Goal: Task Accomplishment & Management: Use online tool/utility

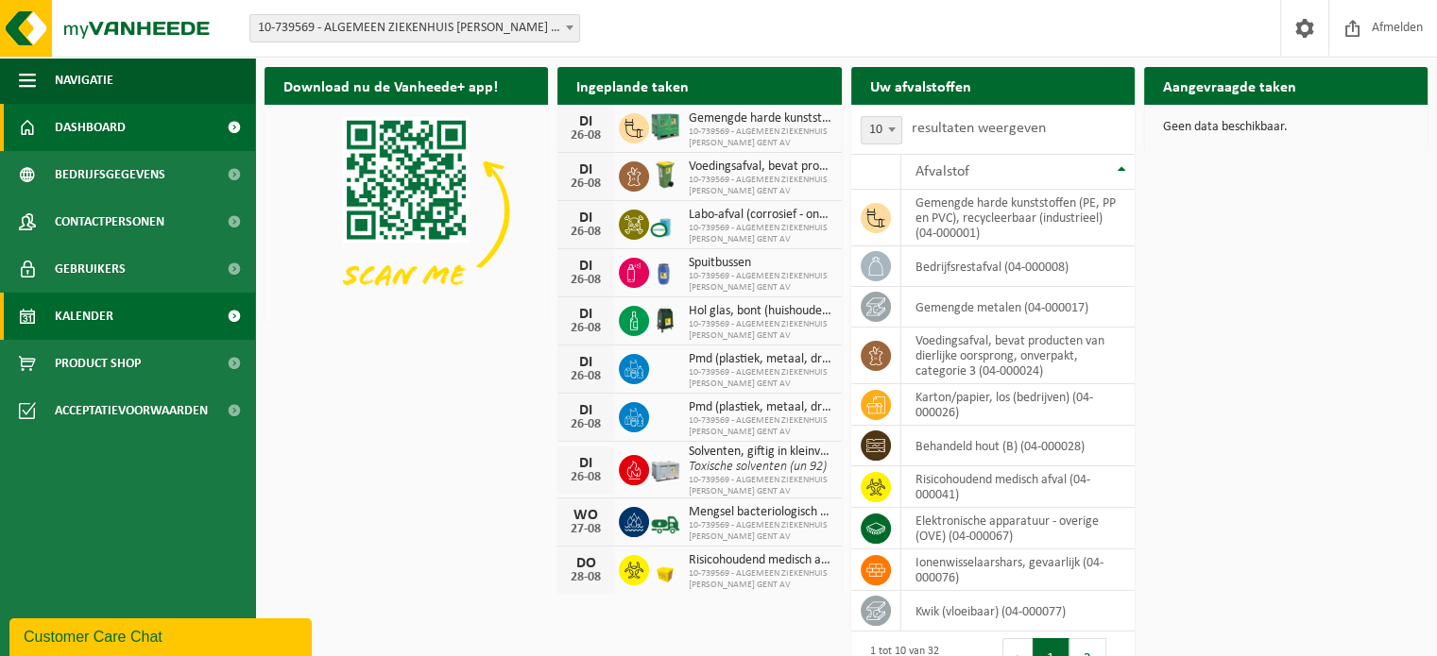
click at [132, 315] on link "Kalender" at bounding box center [127, 316] width 255 height 47
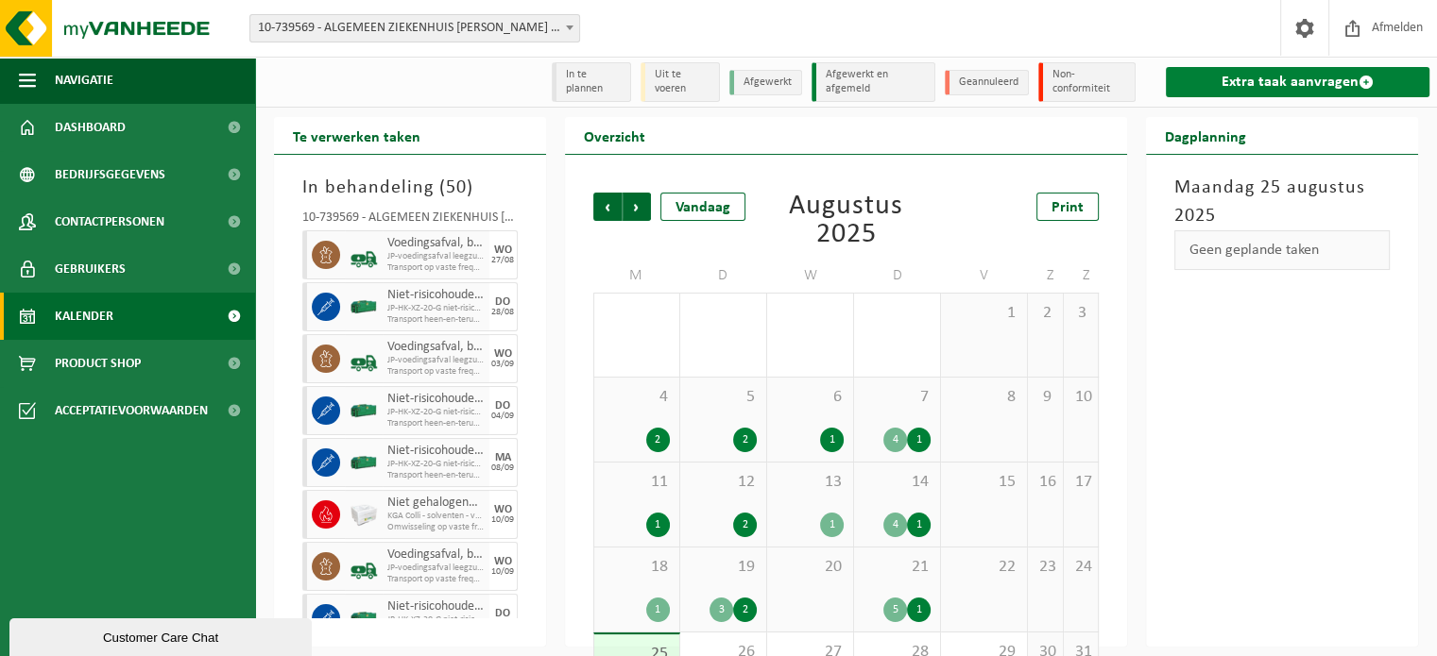
click at [1279, 78] on link "Extra taak aanvragen" at bounding box center [1298, 82] width 264 height 30
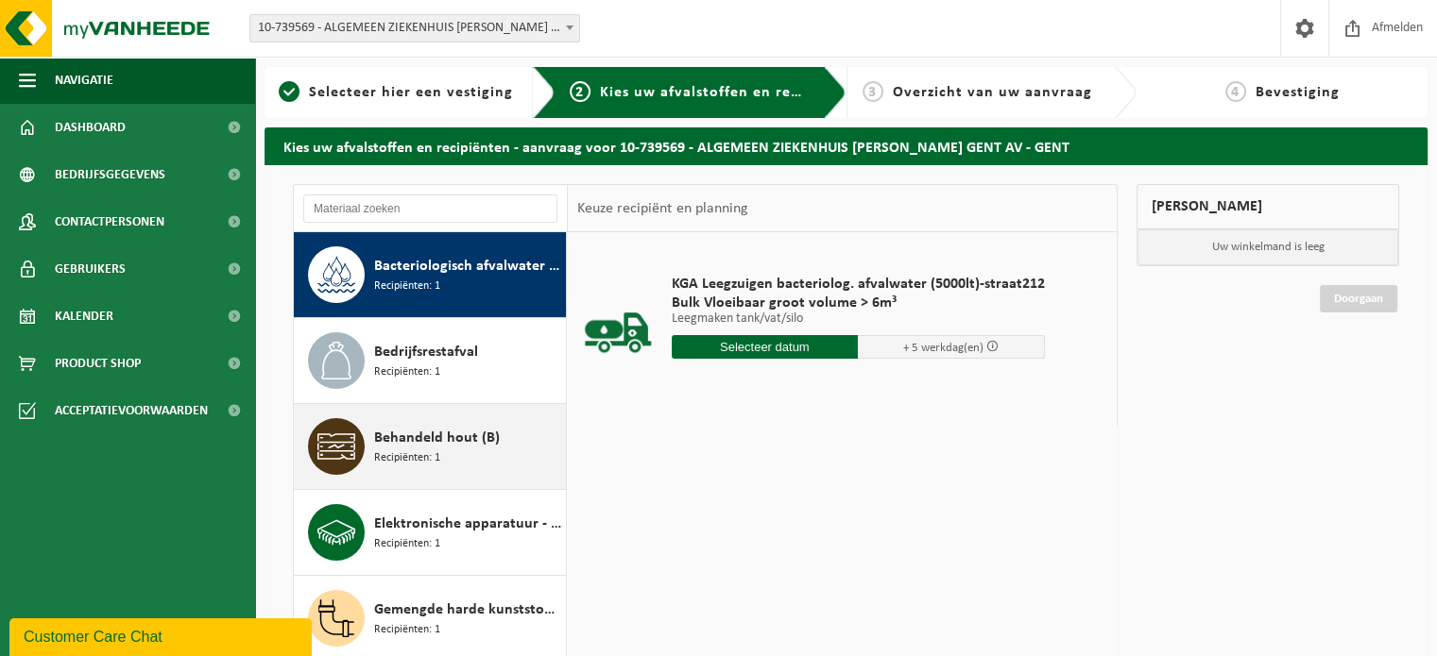
click at [412, 456] on span "Recipiënten: 1" at bounding box center [407, 459] width 66 height 18
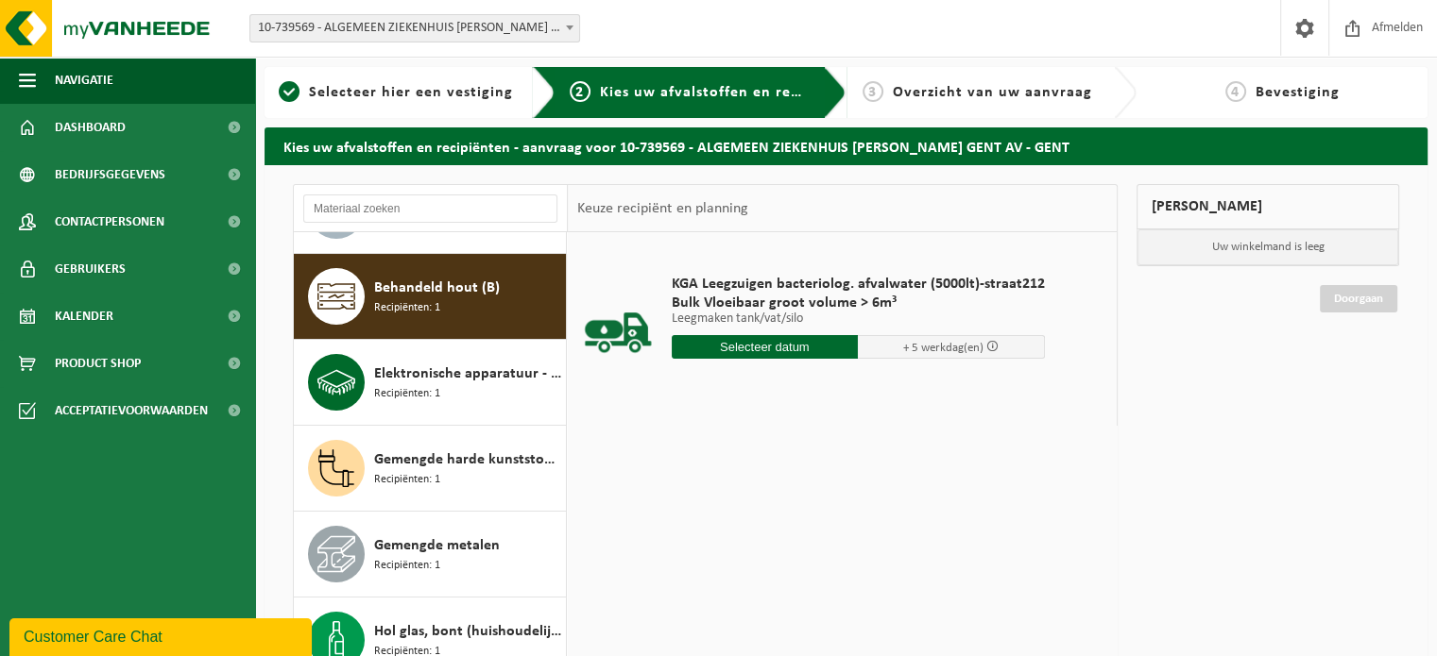
scroll to position [171, 0]
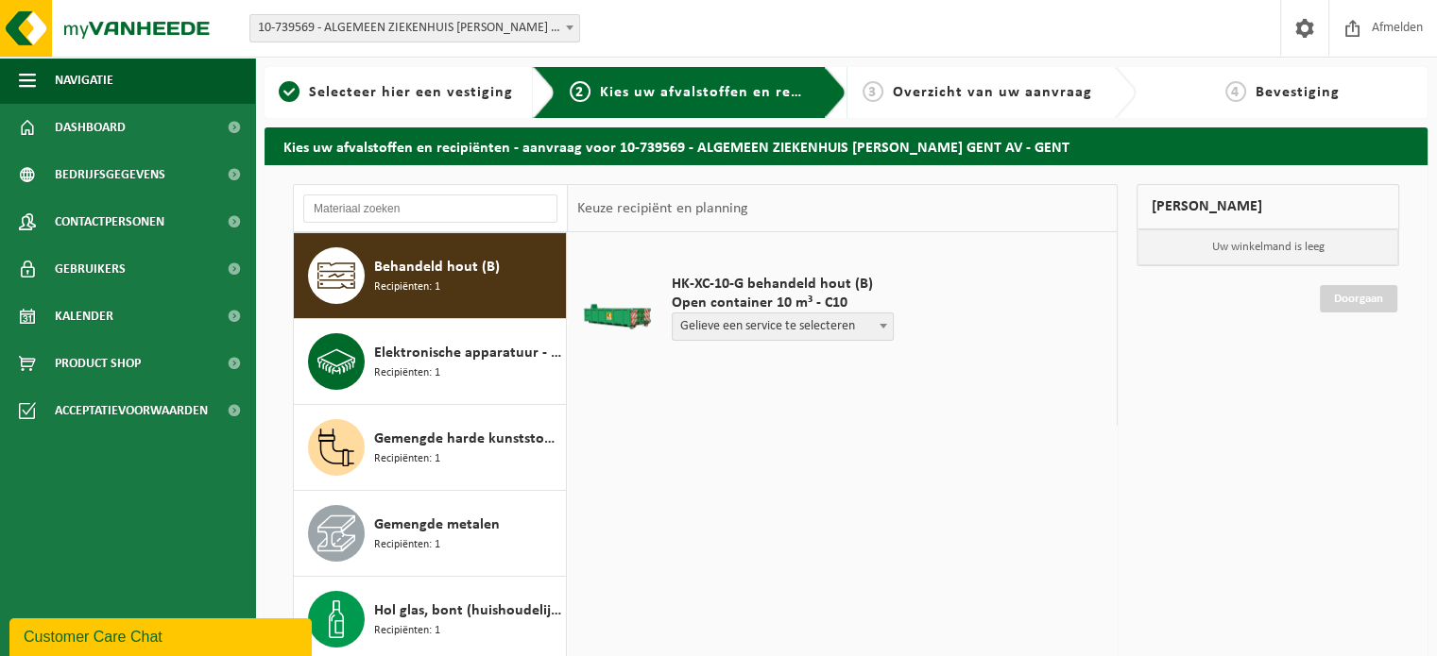
click at [882, 320] on span at bounding box center [883, 326] width 19 height 25
select select "P2PL-VEL-048793_HK-XC-10-GN-00_04-000028_46"
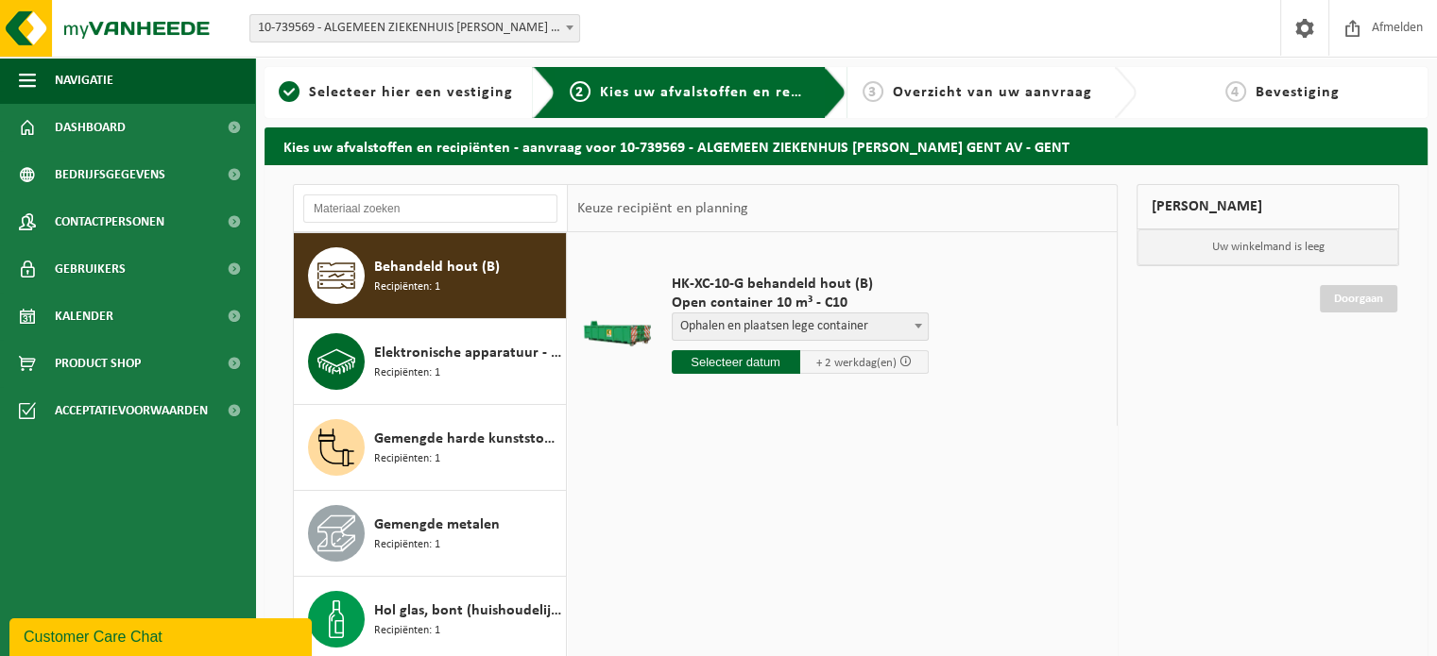
click at [756, 363] on input "text" at bounding box center [736, 362] width 128 height 24
click at [719, 585] on div "26" at bounding box center [722, 590] width 33 height 30
type input "Van 2025-08-26"
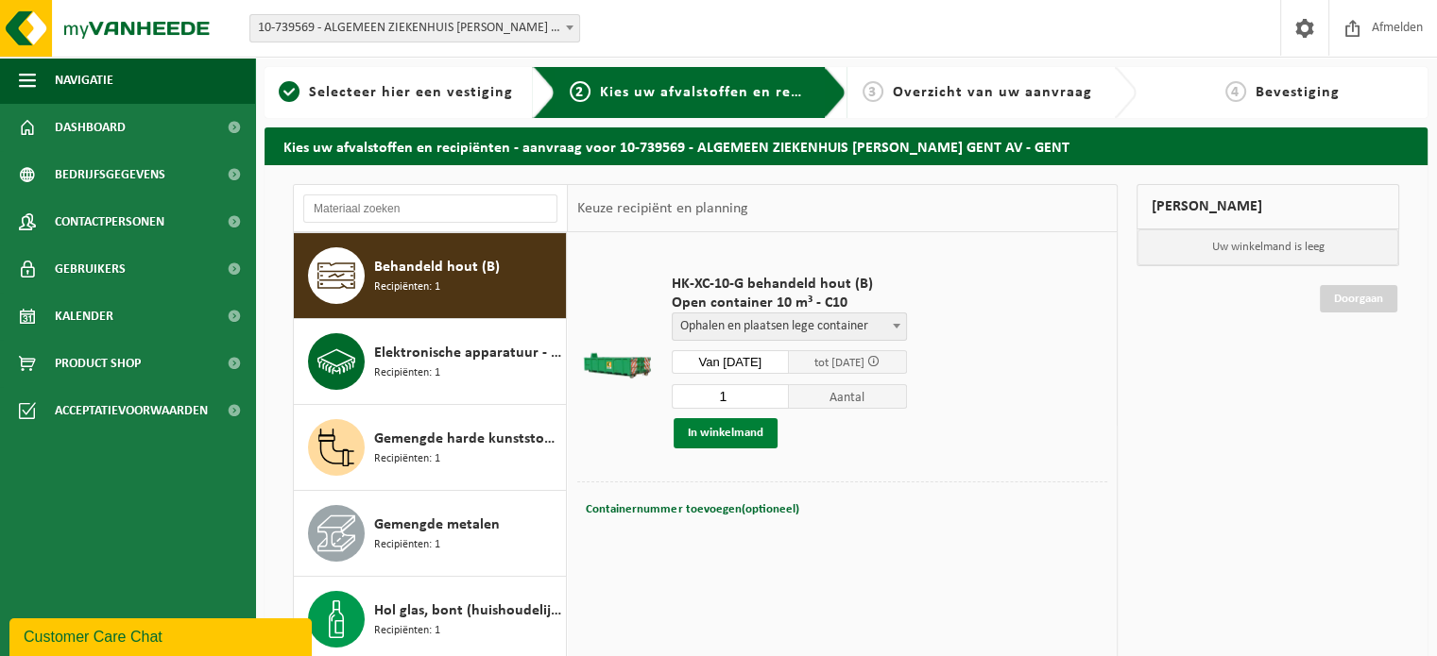
click at [737, 437] on button "In winkelmand" at bounding box center [725, 433] width 104 height 30
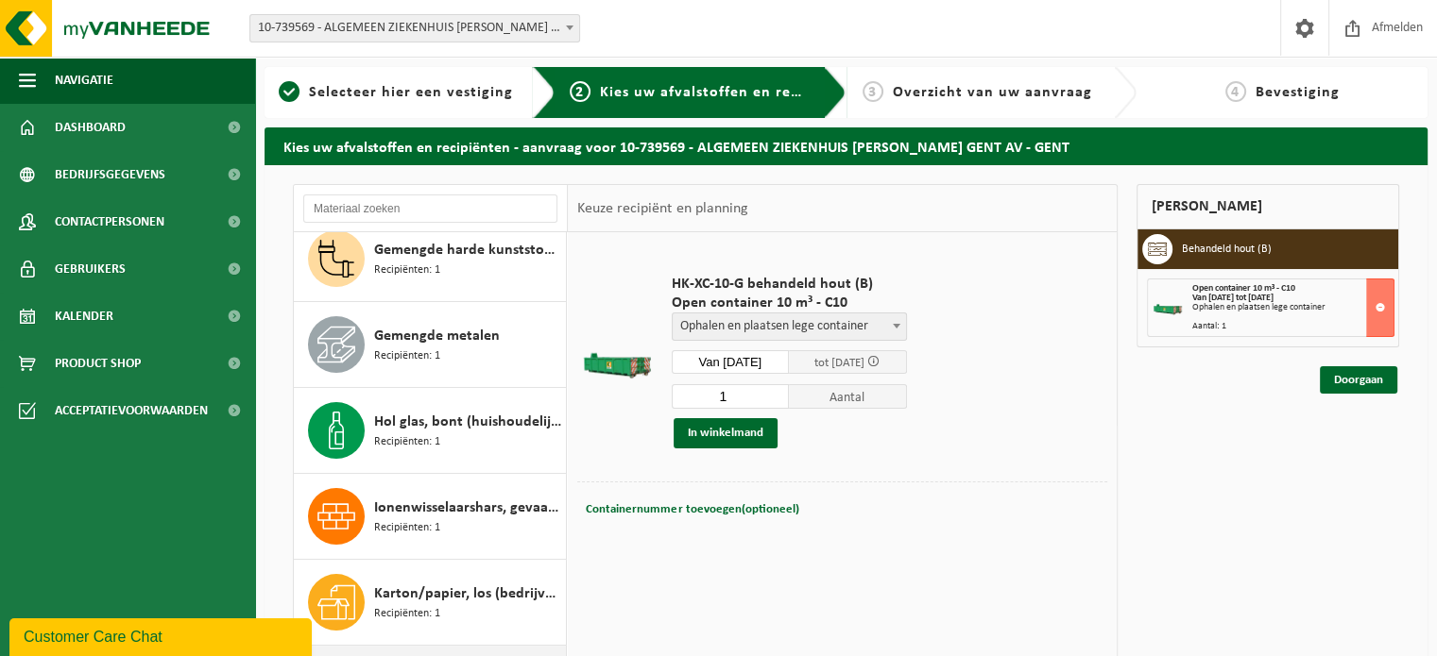
scroll to position [265, 0]
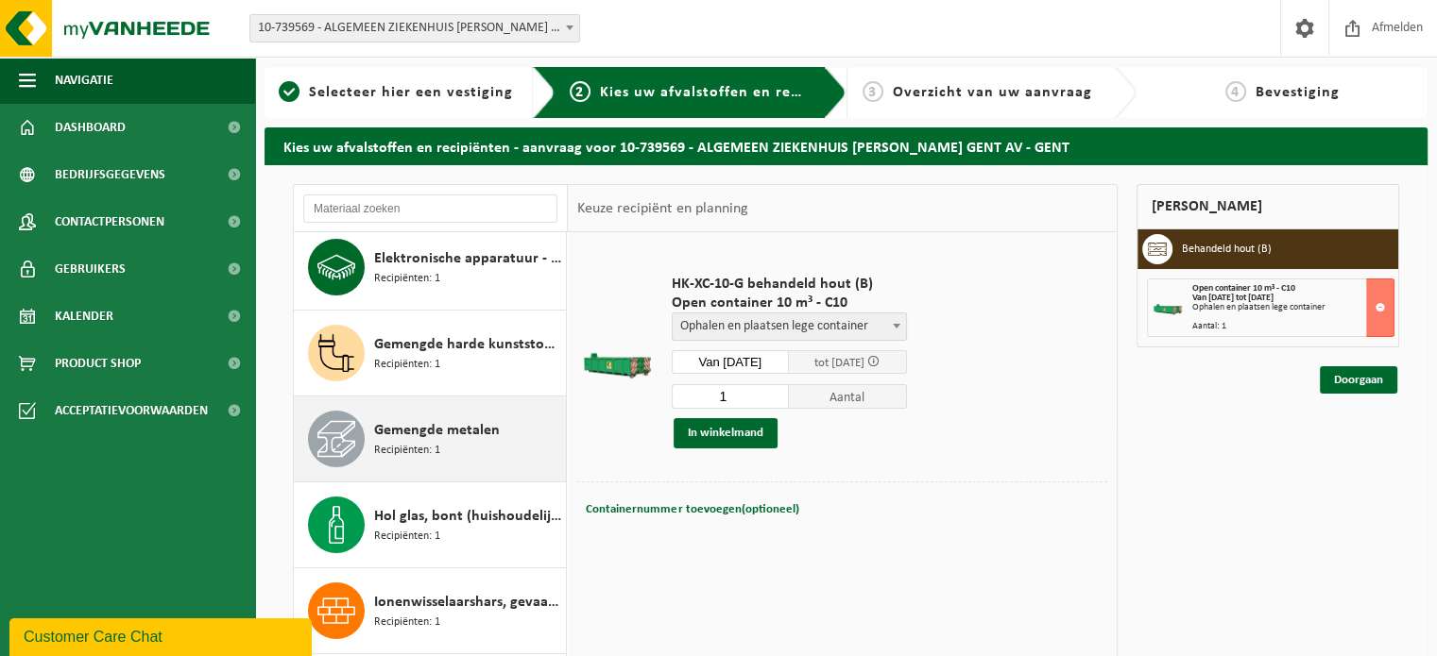
click at [429, 434] on span "Gemengde metalen" at bounding box center [437, 430] width 126 height 23
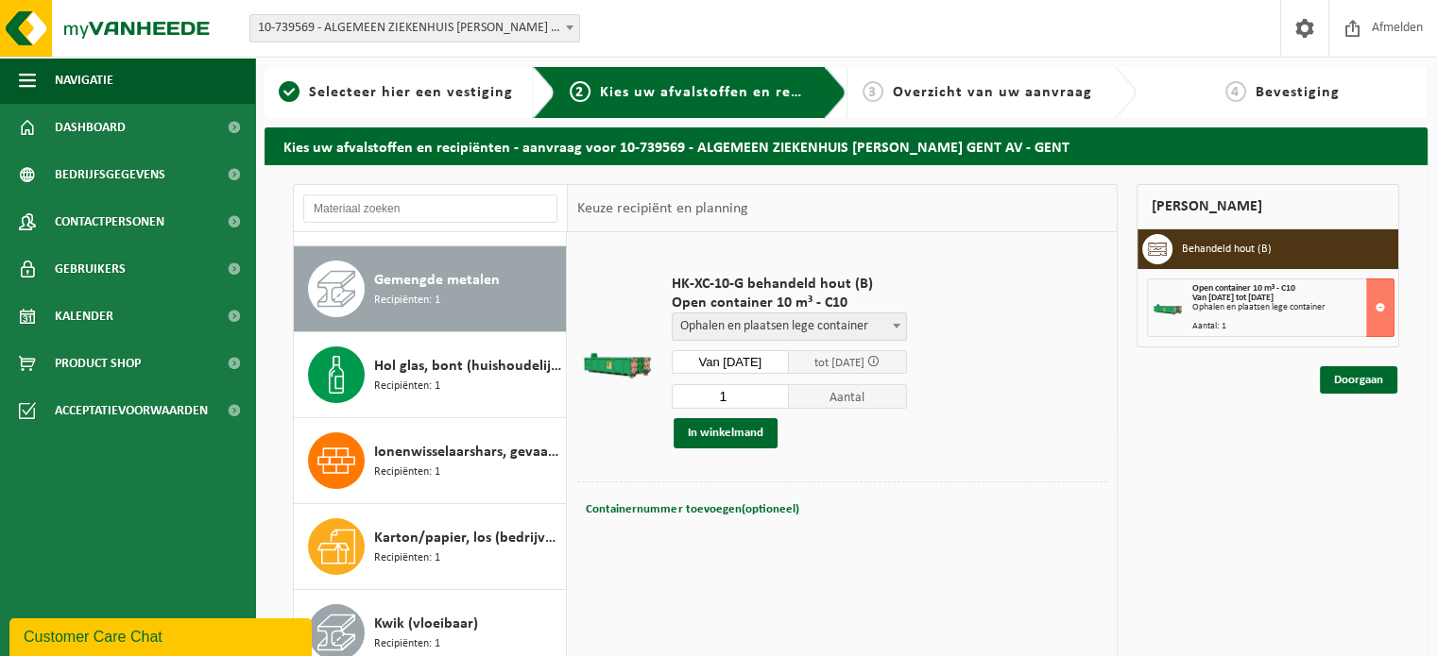
scroll to position [429, 0]
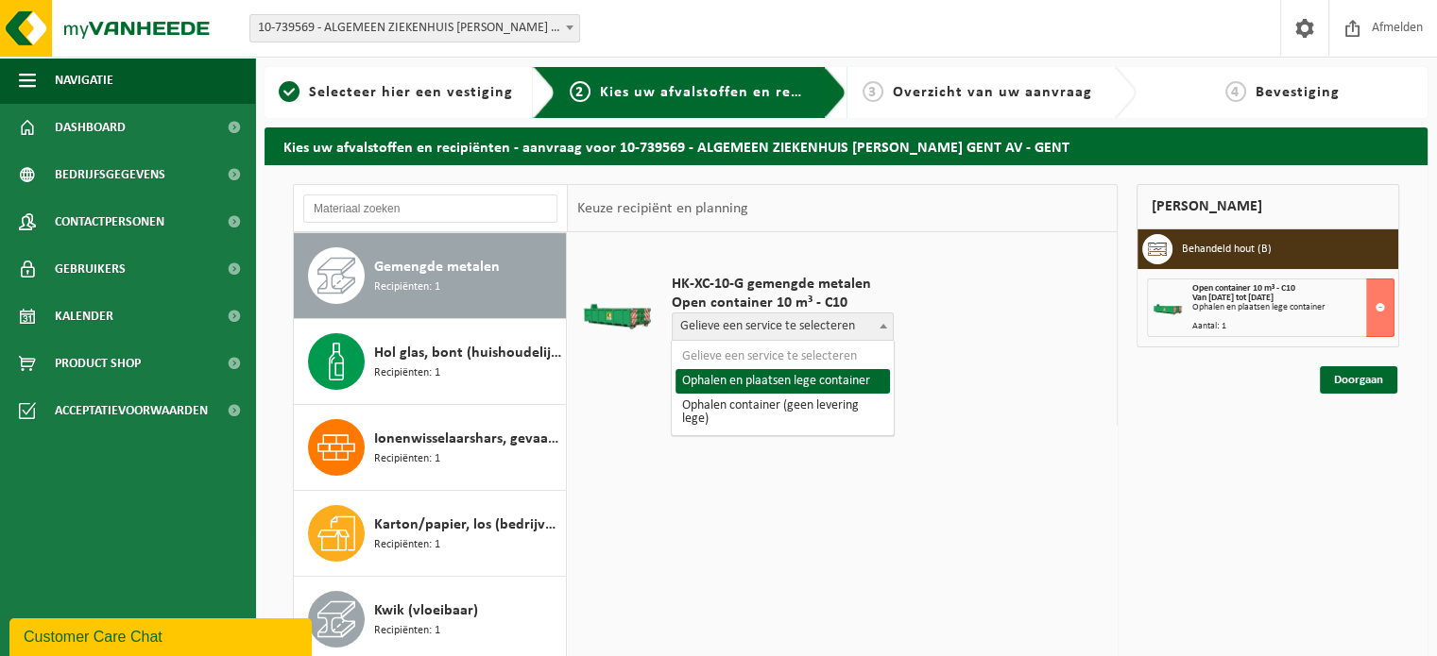
click at [877, 334] on span at bounding box center [883, 326] width 19 height 25
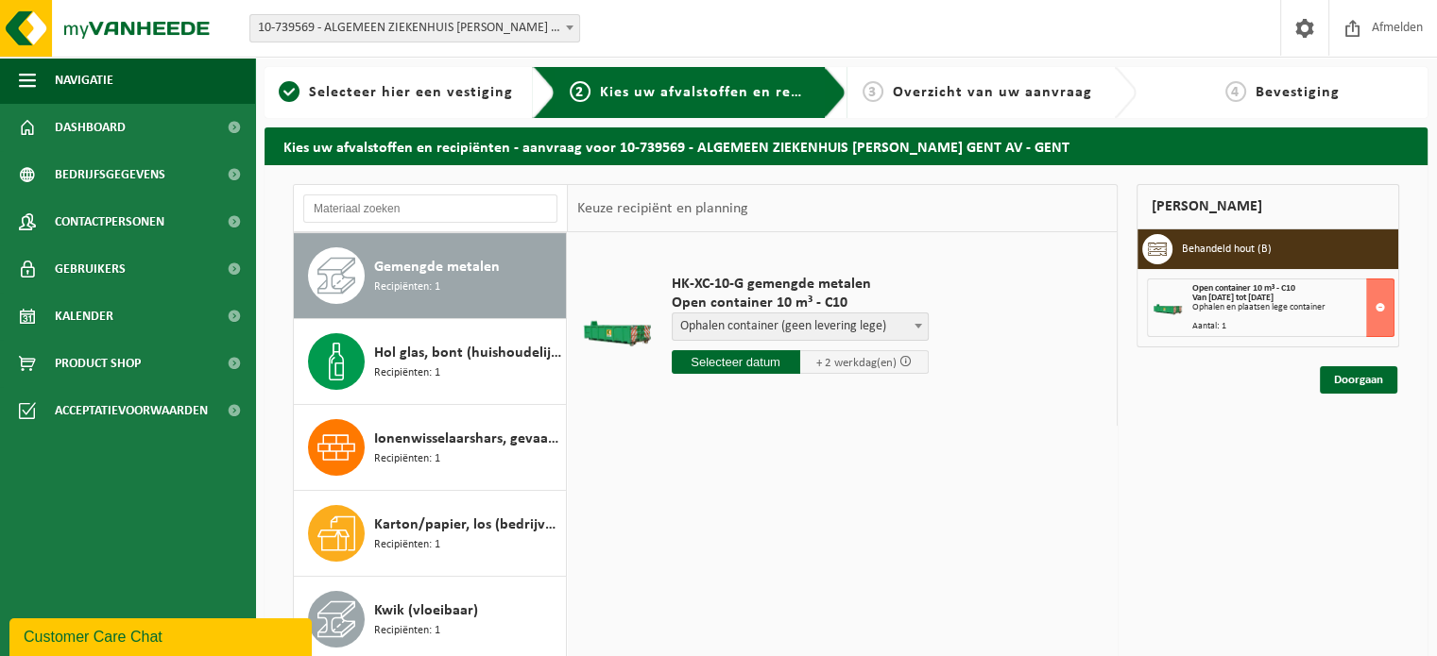
click at [861, 335] on span "Ophalen container (geen levering lege)" at bounding box center [800, 327] width 255 height 26
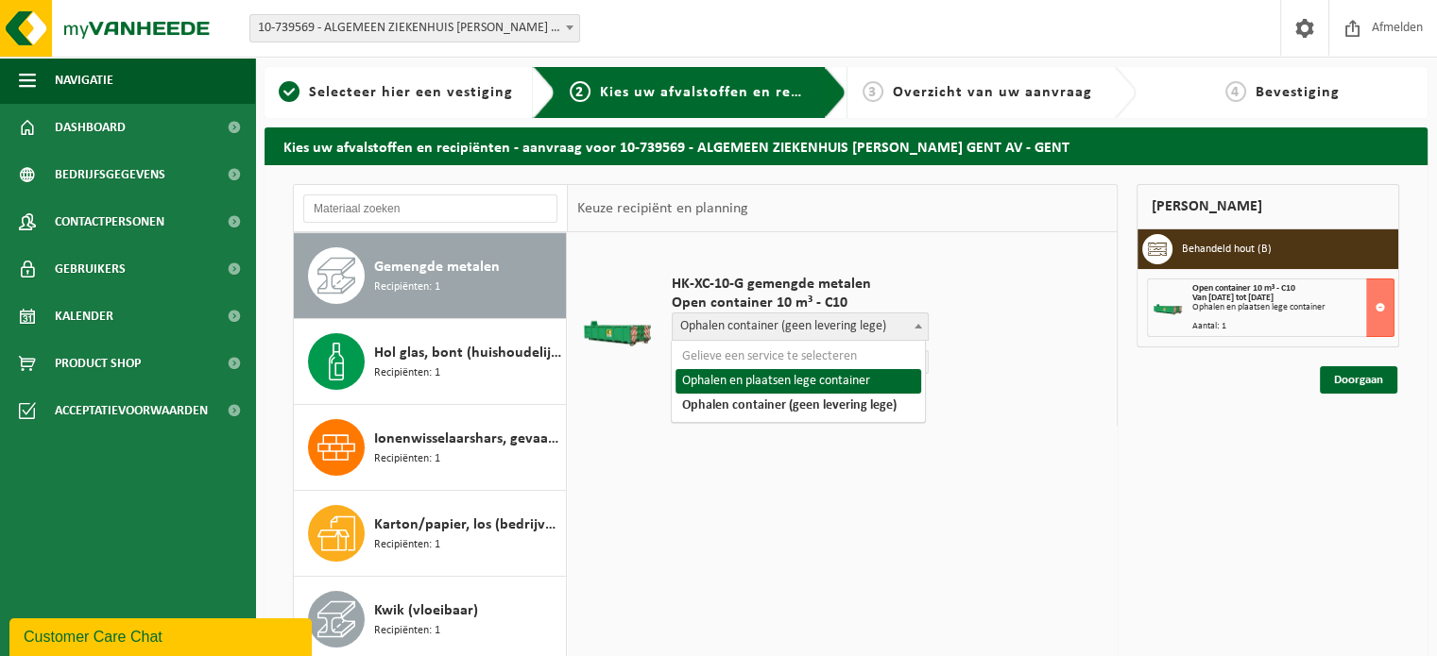
select select "P2PL-VEL-055220_HK-XC-10-GN-00_04-000017_46"
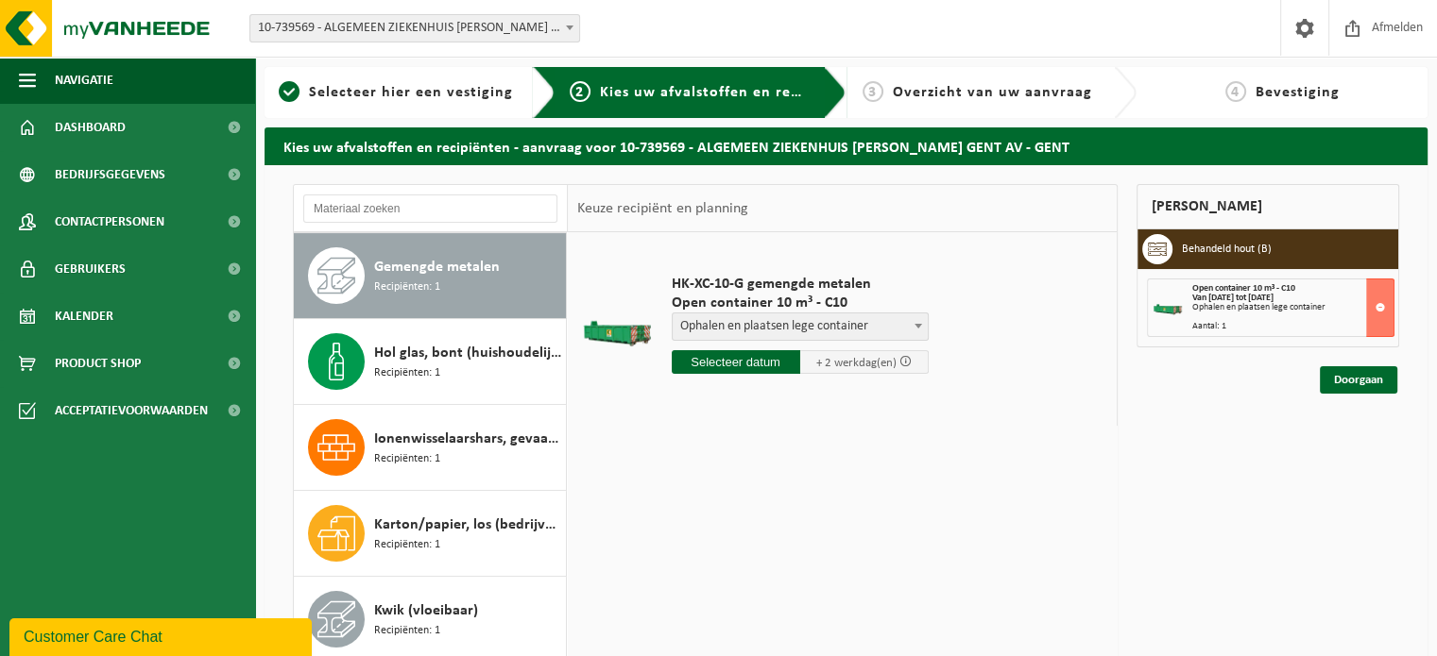
click at [737, 359] on input "text" at bounding box center [736, 362] width 128 height 24
click at [714, 592] on div "26" at bounding box center [722, 590] width 33 height 30
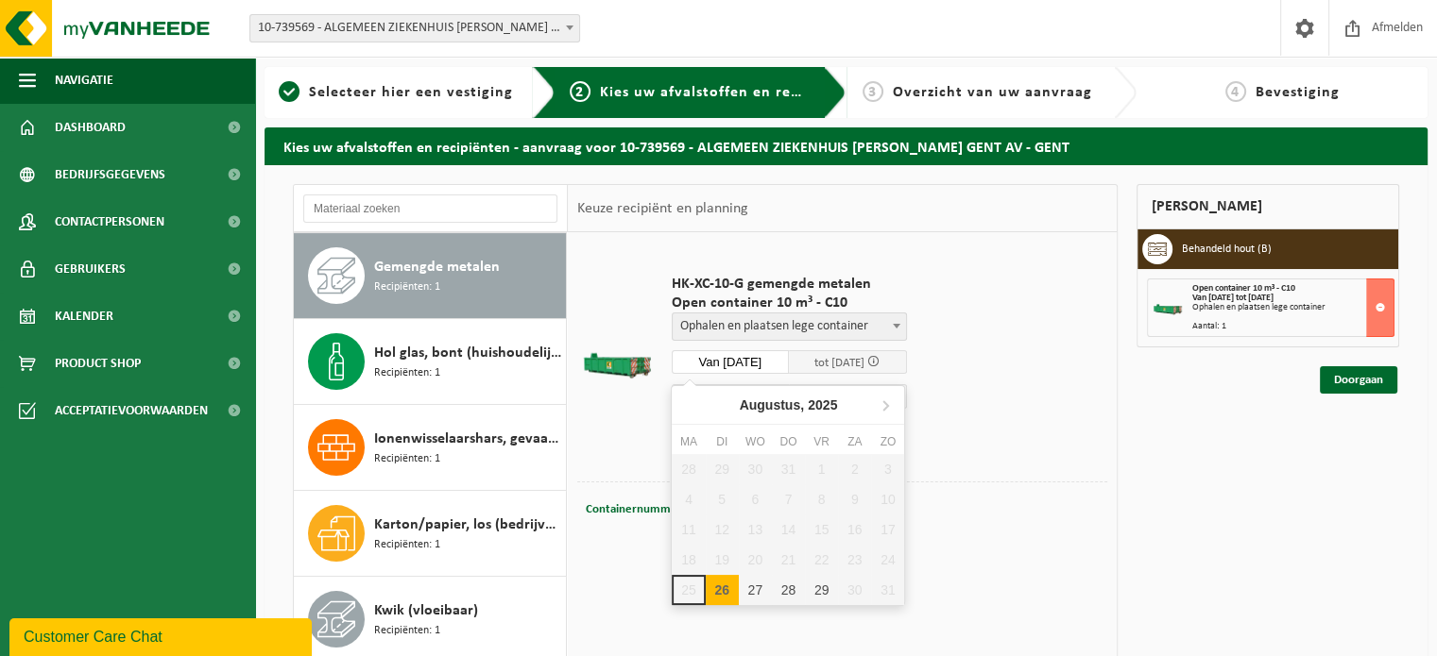
click at [742, 362] on input "Van 2025-08-26" at bounding box center [731, 362] width 118 height 24
click at [783, 585] on div "28" at bounding box center [788, 590] width 33 height 30
type input "Van 2025-08-28"
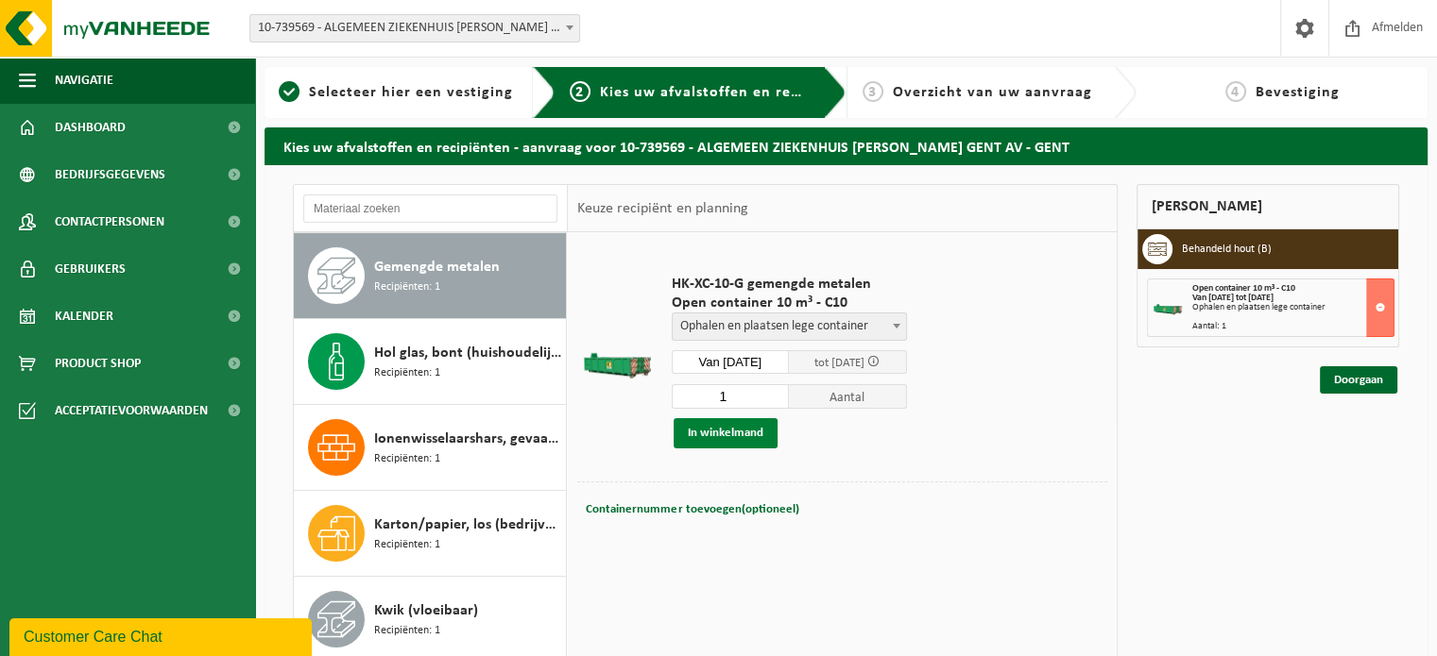
click at [729, 433] on button "In winkelmand" at bounding box center [725, 433] width 104 height 30
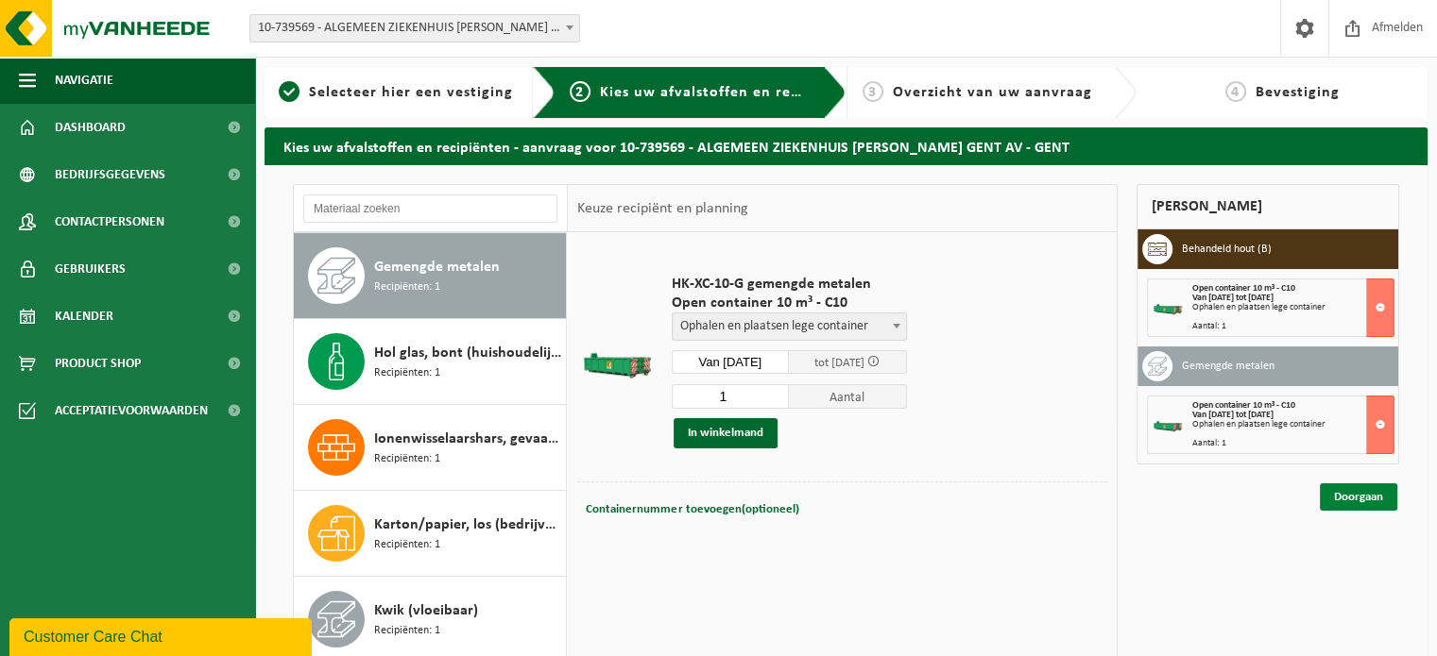
click at [1354, 499] on link "Doorgaan" at bounding box center [1358, 497] width 77 height 27
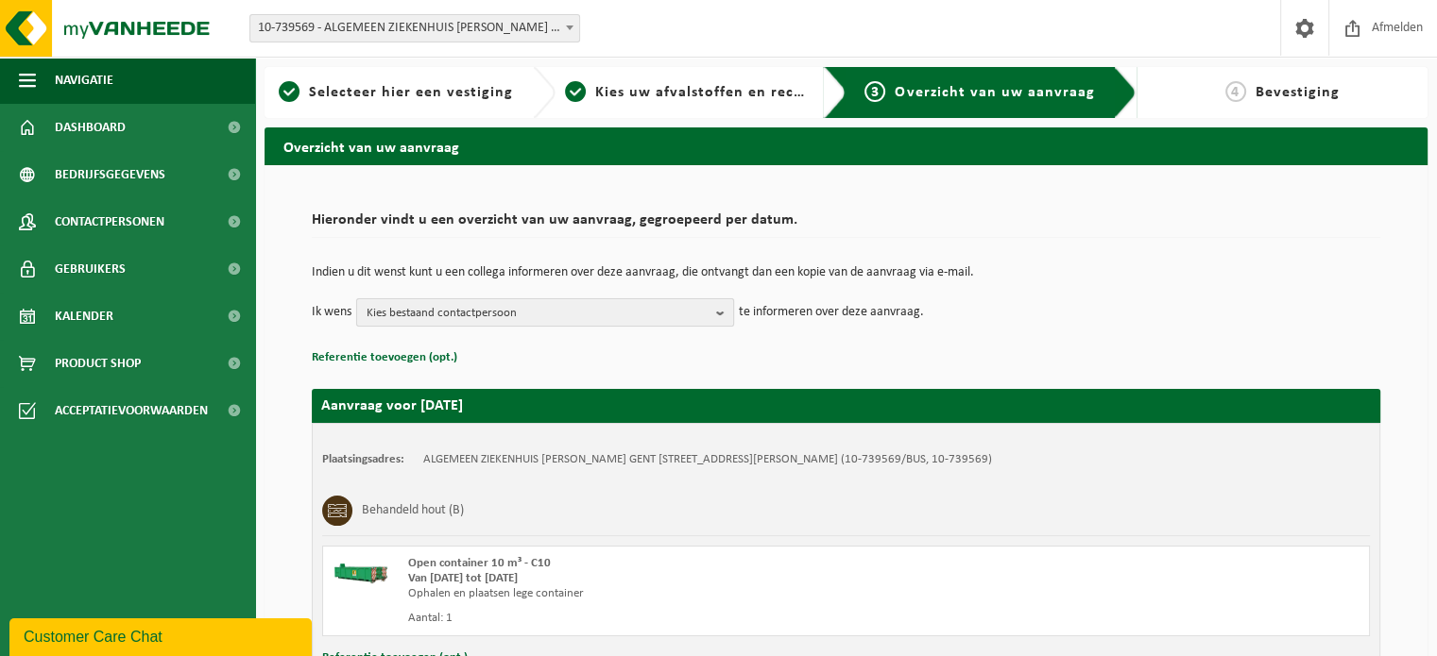
click at [720, 315] on b "button" at bounding box center [724, 312] width 17 height 26
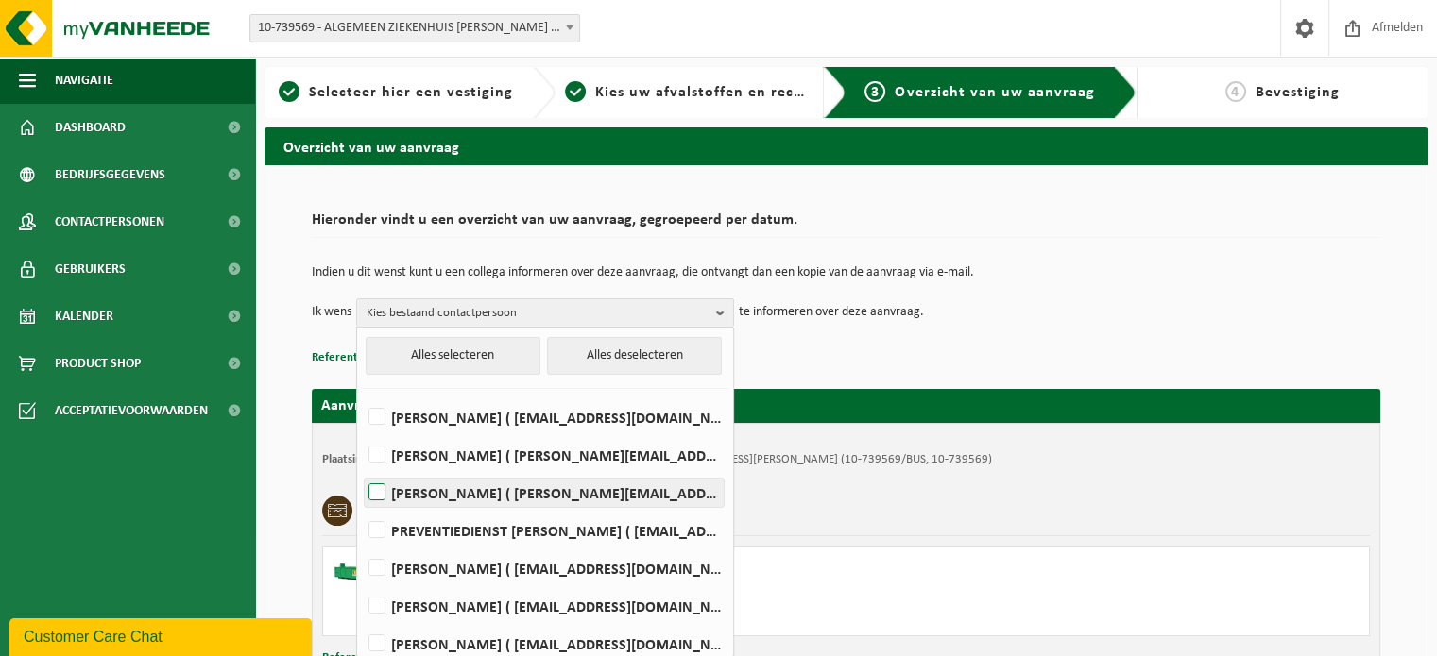
click at [379, 490] on label "Claudia Hoste ( claudia.hoste@janpalfijngent.be )" at bounding box center [544, 493] width 359 height 28
click at [362, 469] on input "Claudia Hoste ( claudia.hoste@janpalfijngent.be )" at bounding box center [361, 468] width 1 height 1
checkbox input "true"
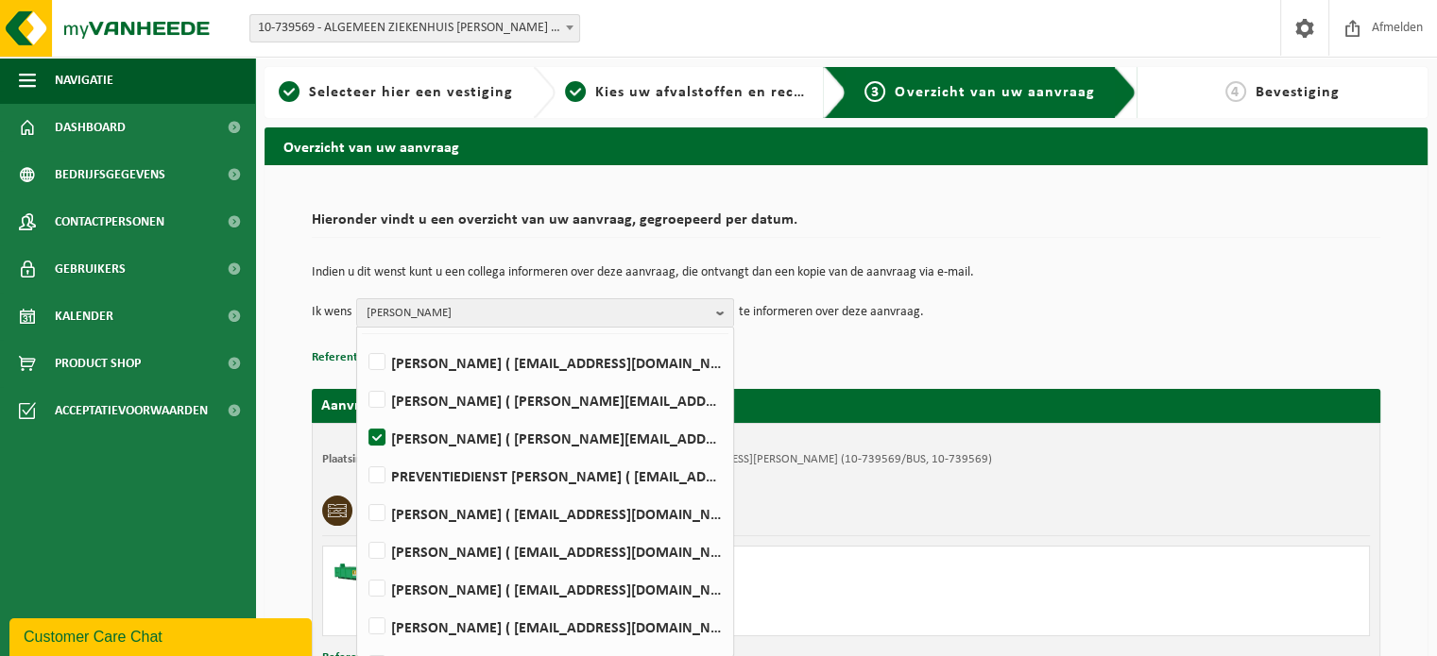
scroll to position [84, 0]
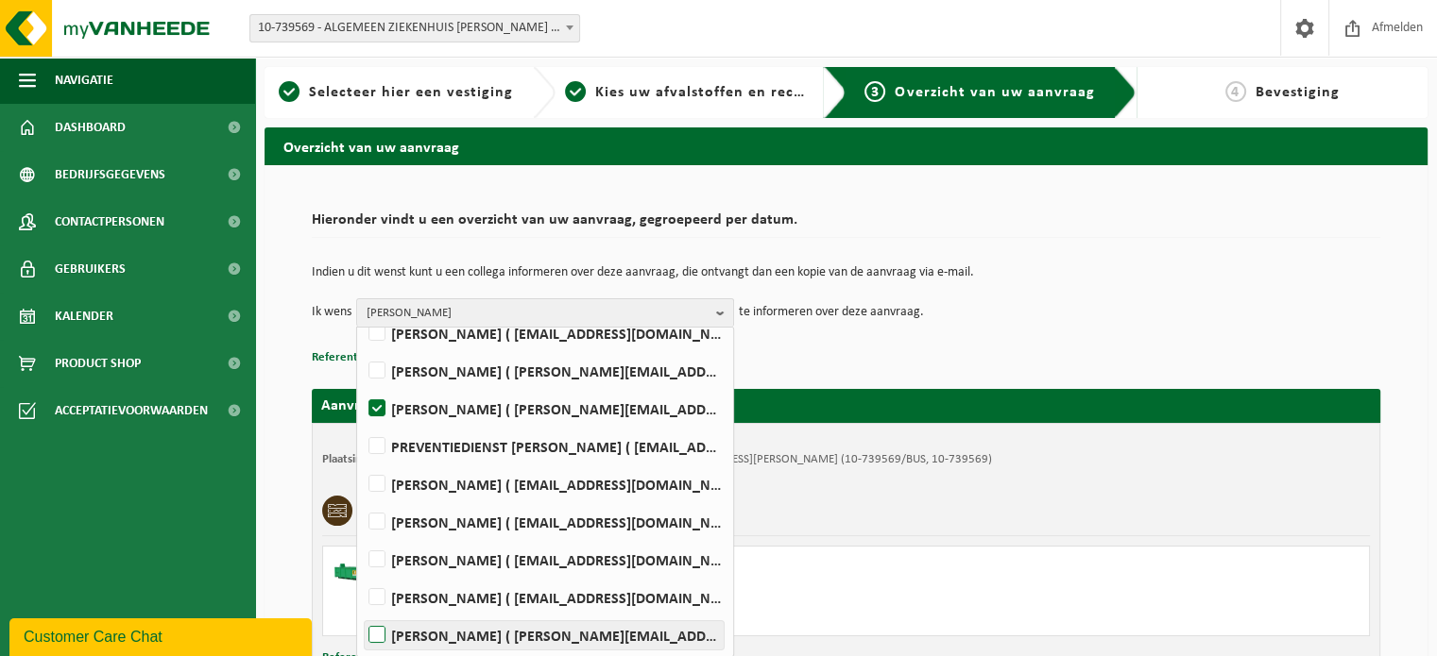
click at [376, 632] on label "Isabelle Van de Walle ( isabelle.vandewalle@janpalfijngent.be )" at bounding box center [544, 636] width 359 height 28
click at [362, 612] on input "Isabelle Van de Walle ( isabelle.vandewalle@janpalfijngent.be )" at bounding box center [361, 611] width 1 height 1
checkbox input "true"
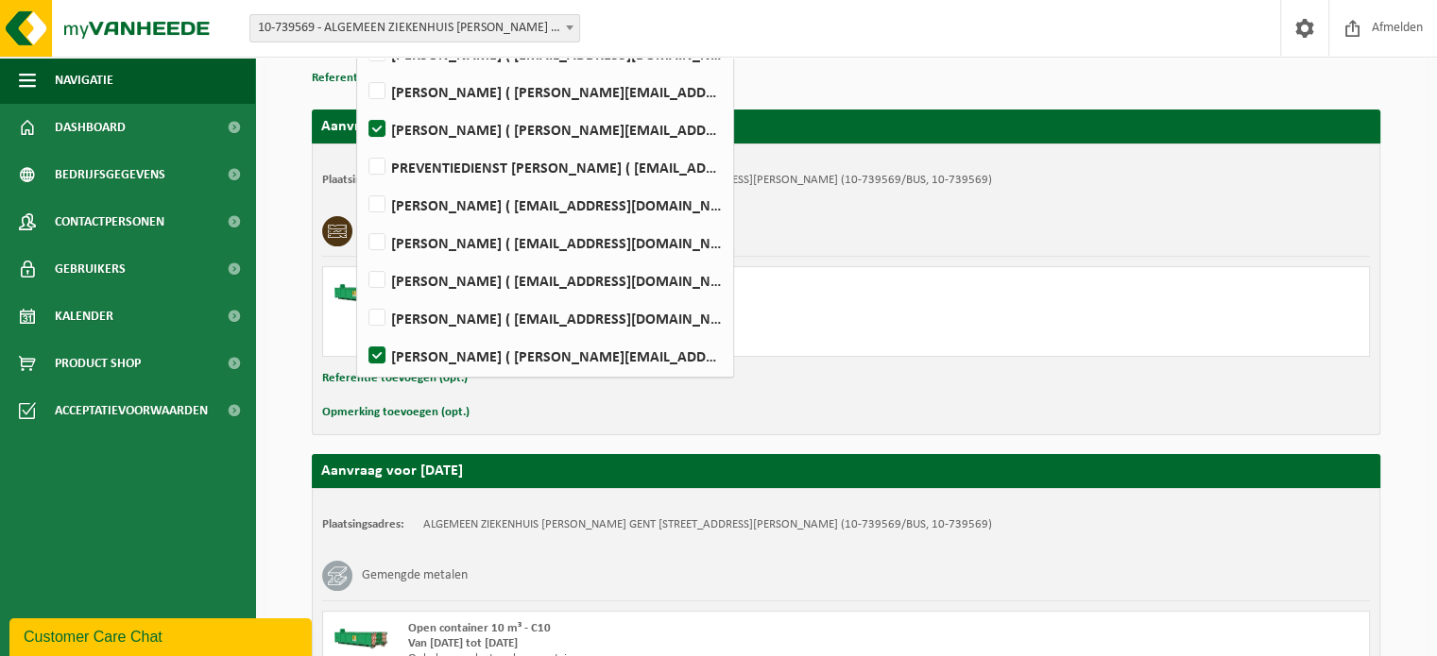
scroll to position [283, 0]
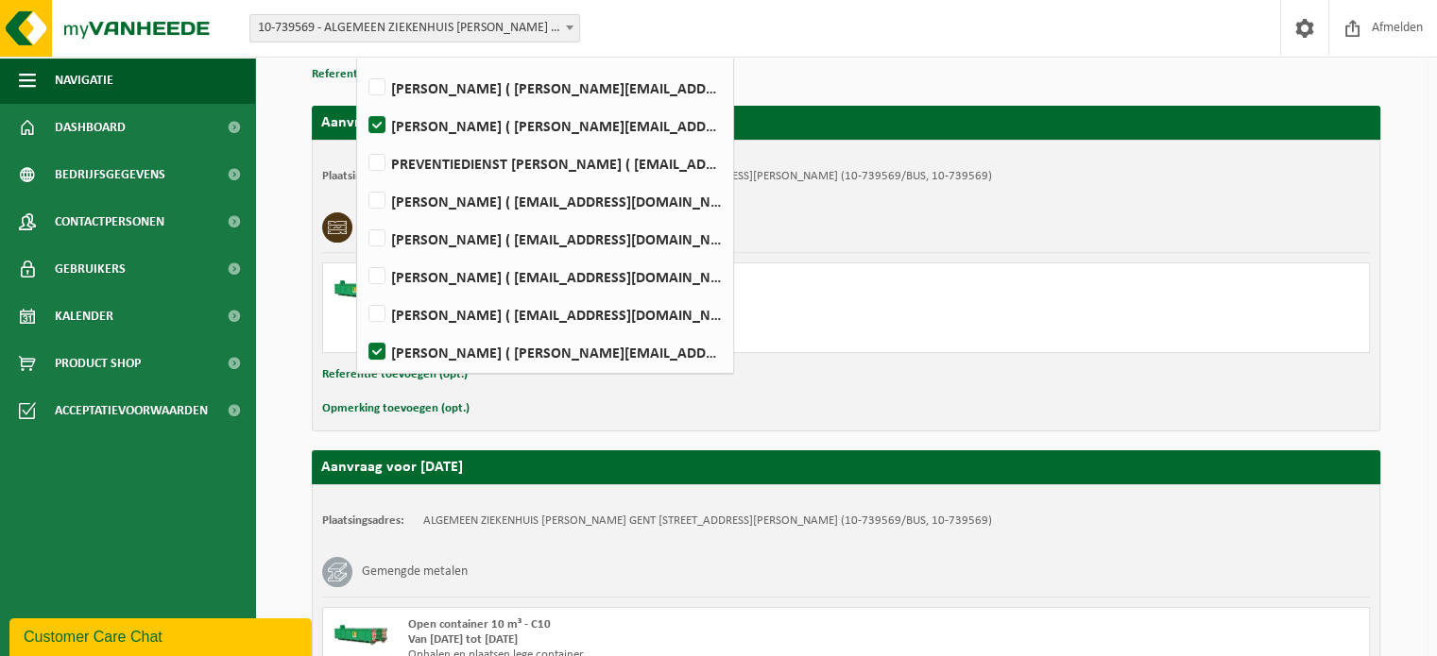
click at [797, 412] on div "Opmerking toevoegen (opt.)" at bounding box center [845, 409] width 1047 height 25
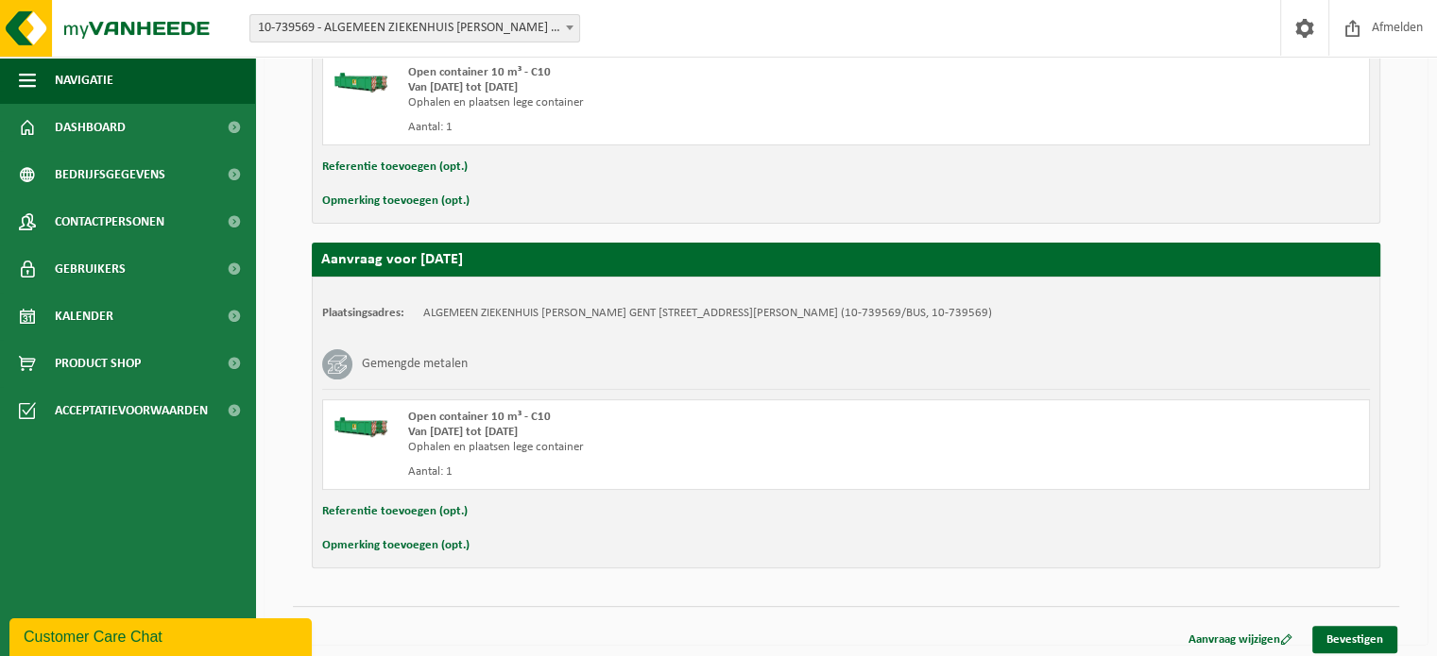
scroll to position [496, 0]
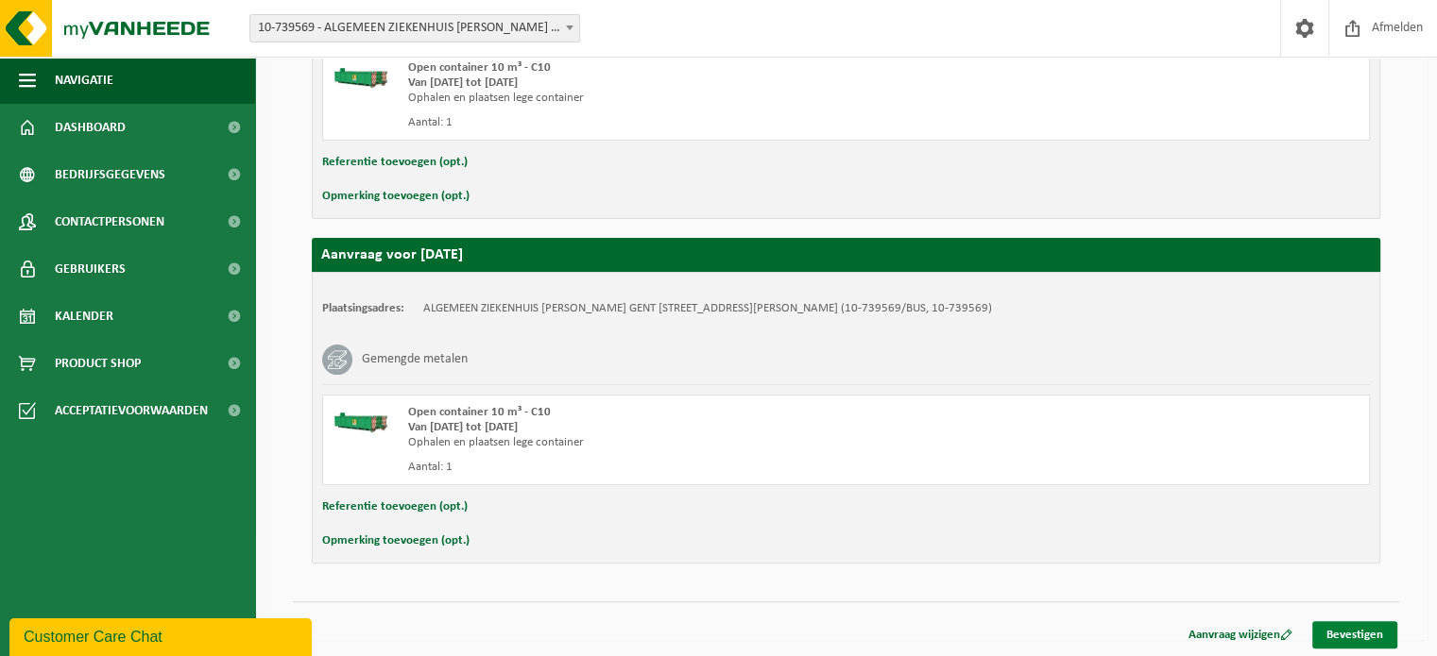
click at [1334, 629] on link "Bevestigen" at bounding box center [1354, 635] width 85 height 27
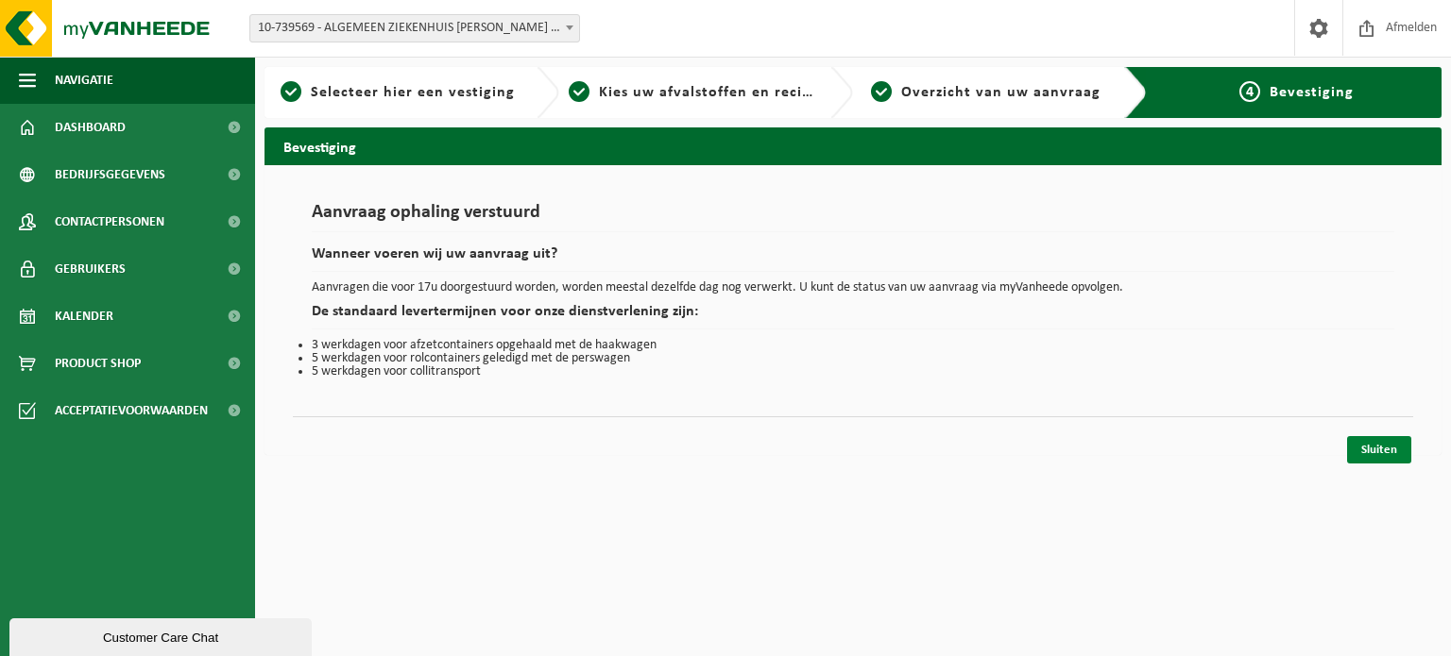
click at [1379, 455] on link "Sluiten" at bounding box center [1379, 449] width 64 height 27
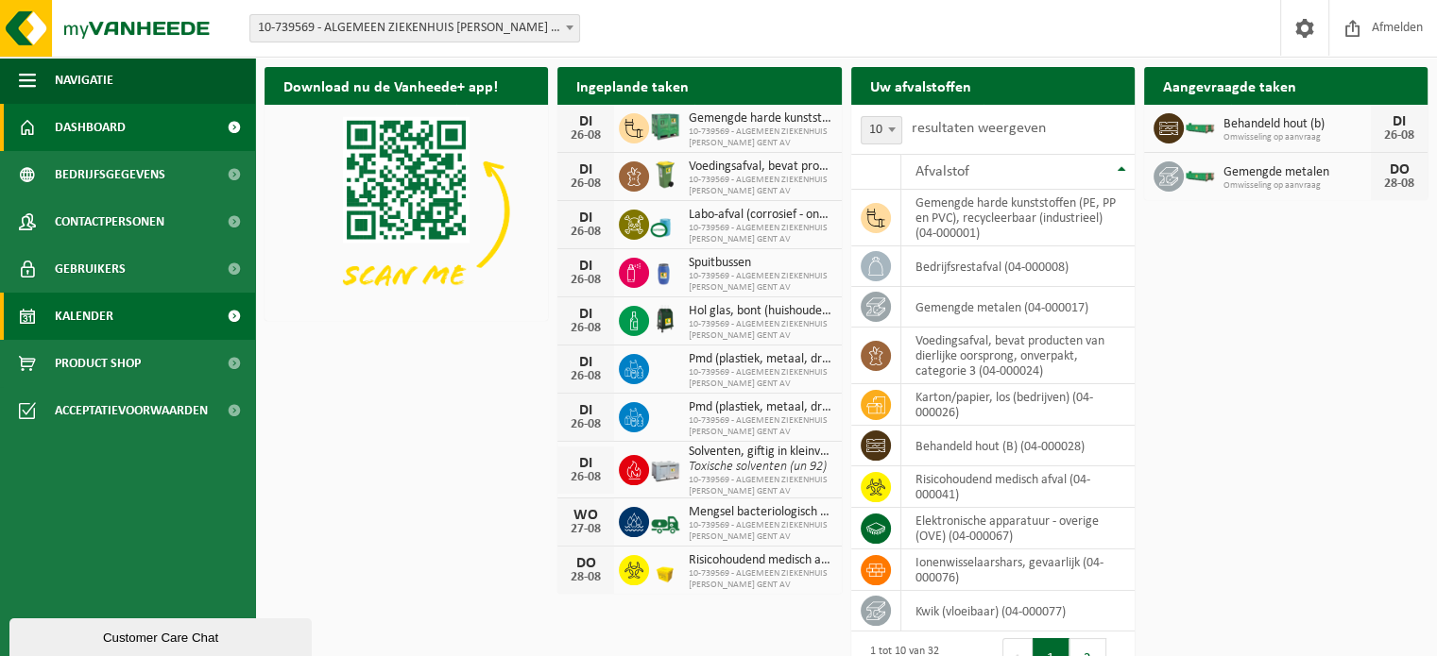
click at [101, 311] on span "Kalender" at bounding box center [84, 316] width 59 height 47
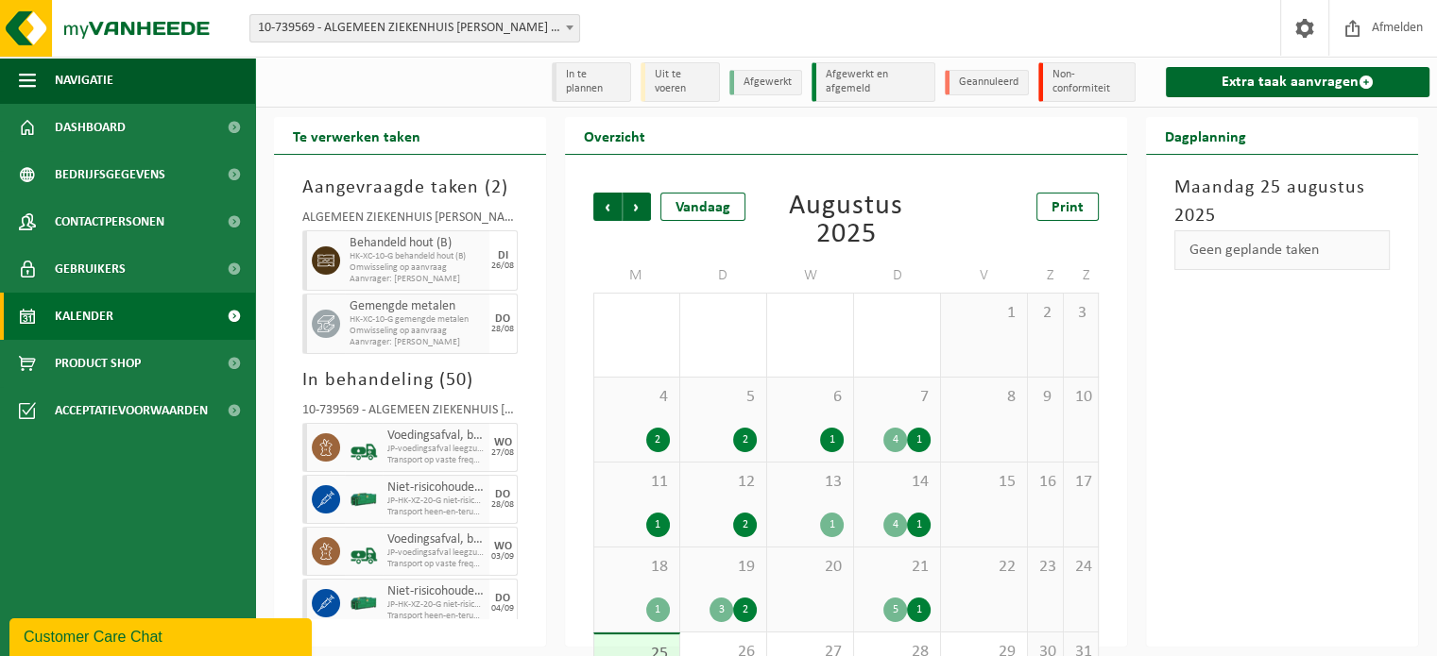
scroll to position [79, 0]
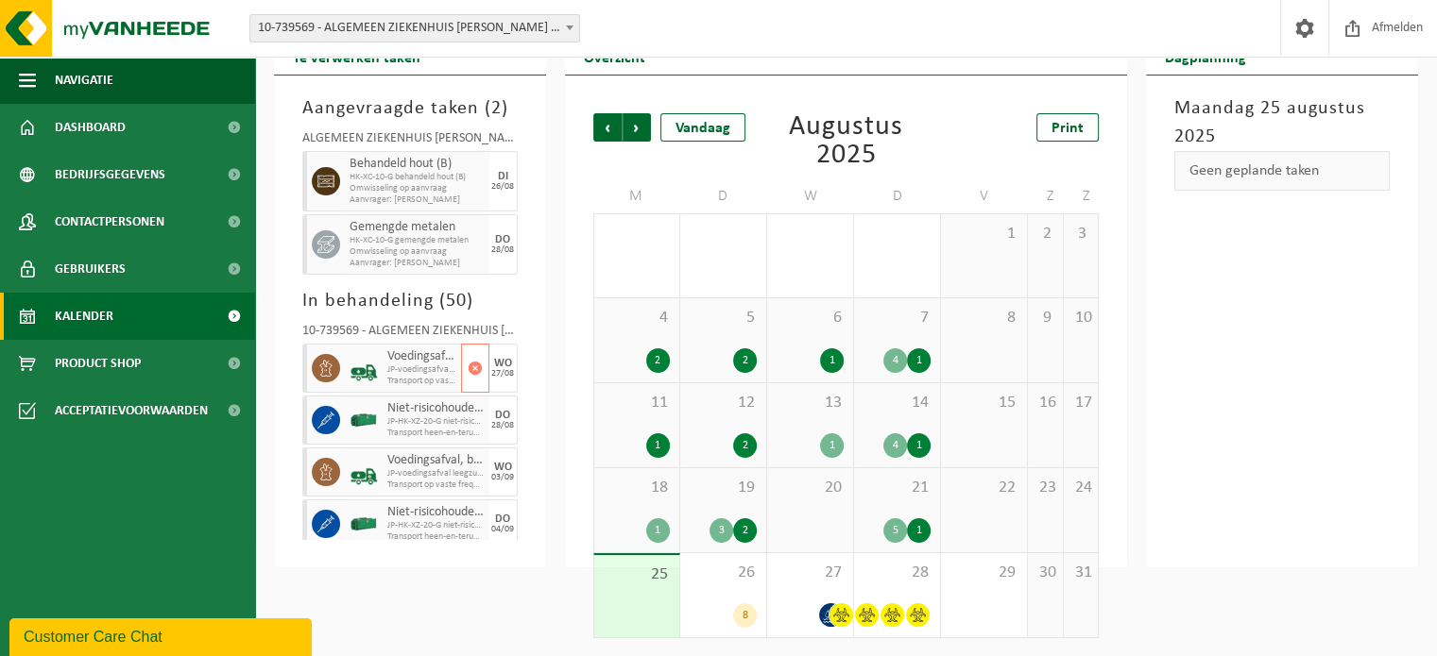
click at [389, 367] on span "JP-voedingsafval leegzuigen 7000 lt" at bounding box center [421, 370] width 69 height 11
click at [320, 361] on icon at bounding box center [325, 368] width 17 height 17
click at [414, 577] on html "Vestiging: 10-739569 - ALGEMEEN ZIEKENHUIS [PERSON_NAME] GENT AV - GENT 10-7395…" at bounding box center [718, 249] width 1437 height 656
click at [923, 580] on span "28" at bounding box center [896, 573] width 67 height 21
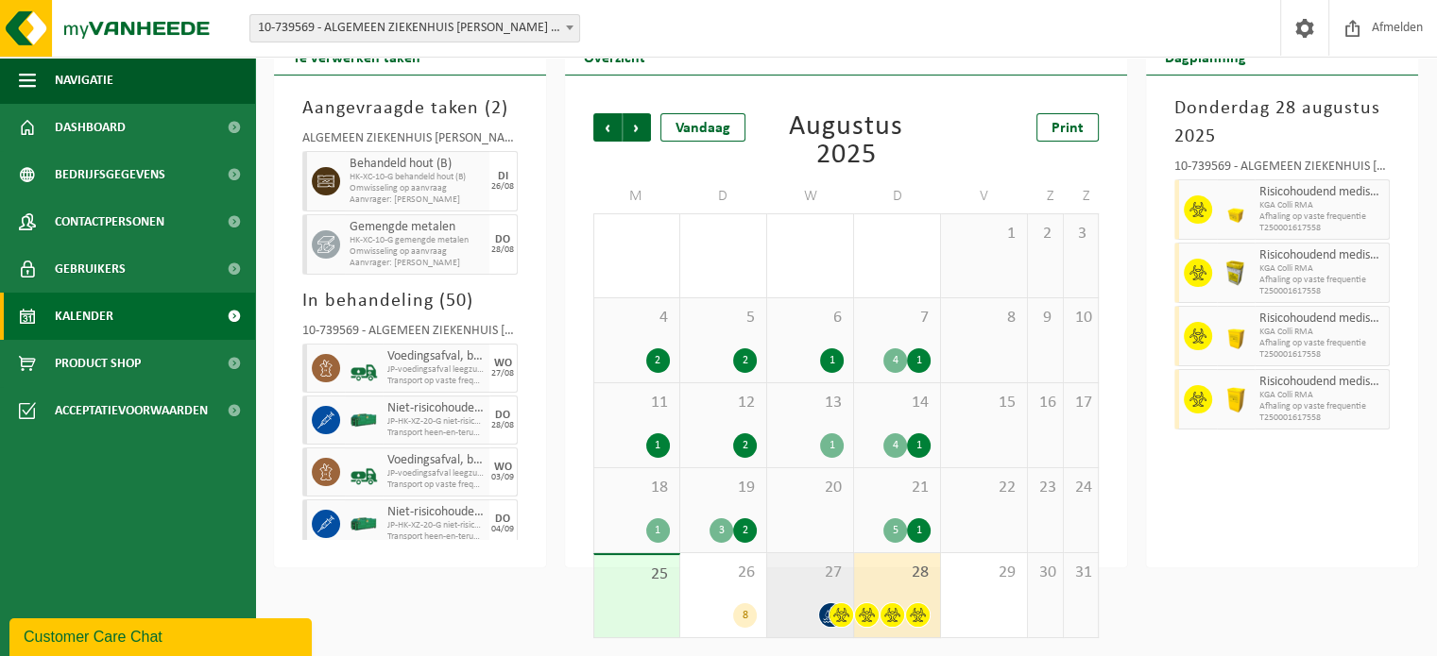
click at [810, 592] on div "27" at bounding box center [810, 596] width 86 height 84
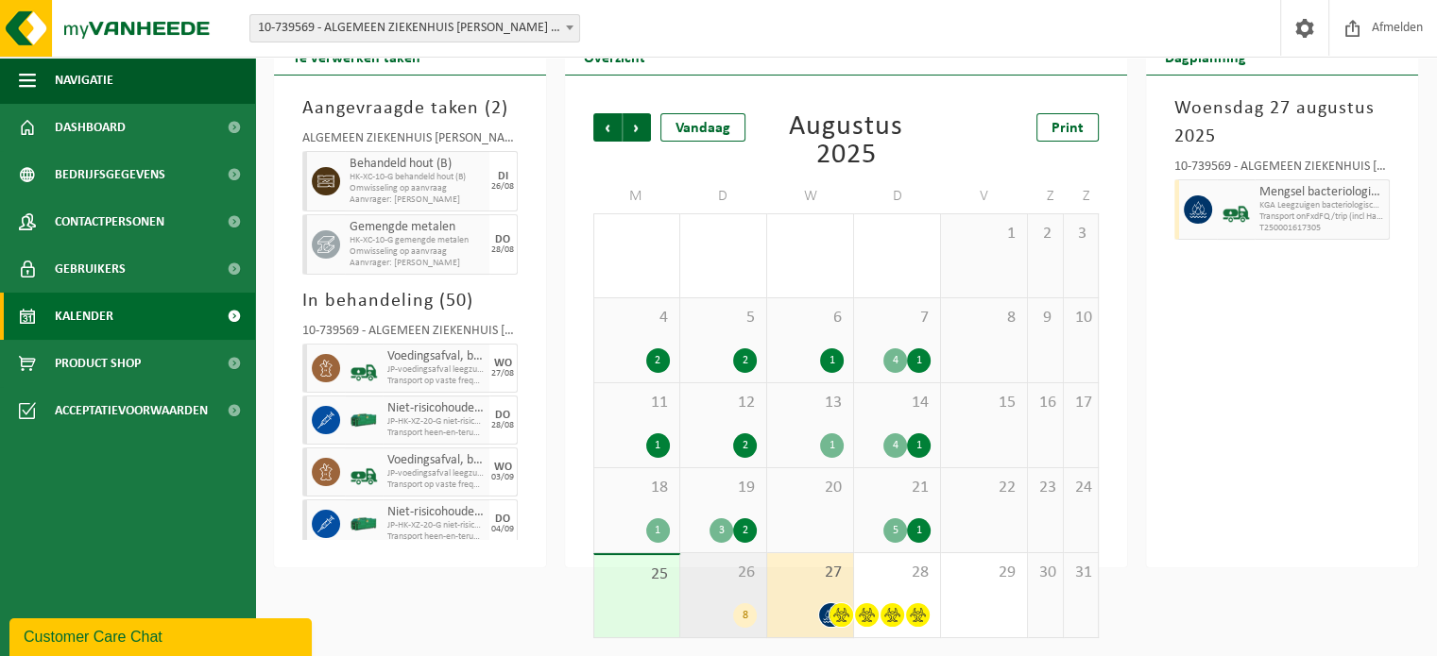
click at [706, 588] on div "26 8" at bounding box center [723, 596] width 86 height 84
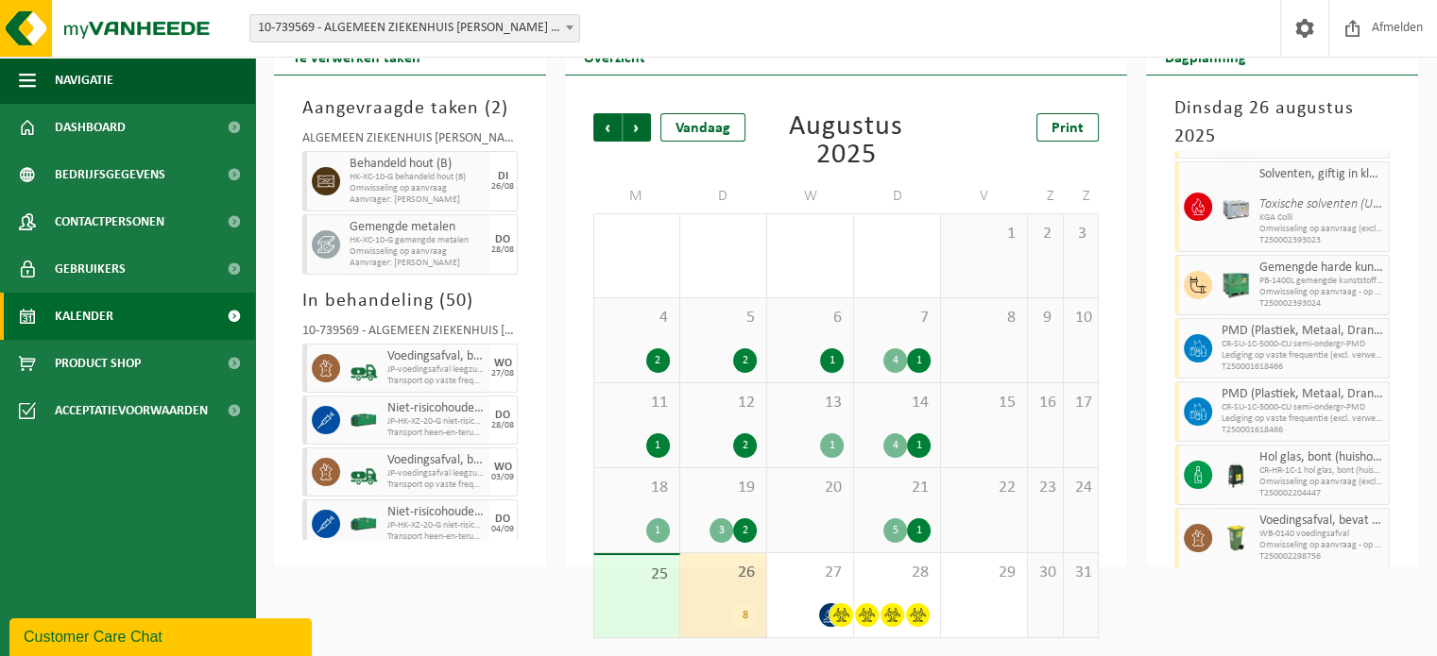
scroll to position [145, 0]
click at [741, 593] on div "26 8" at bounding box center [723, 596] width 86 height 84
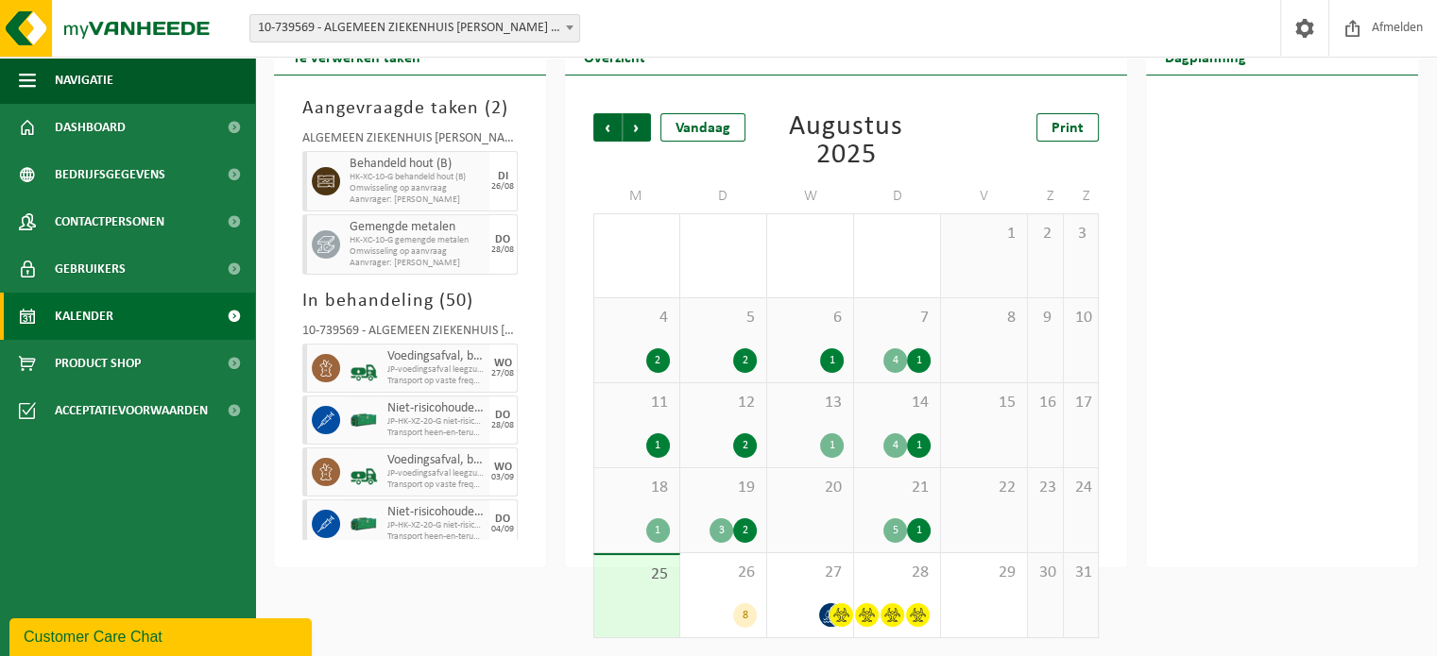
click at [629, 592] on div "25" at bounding box center [636, 596] width 85 height 82
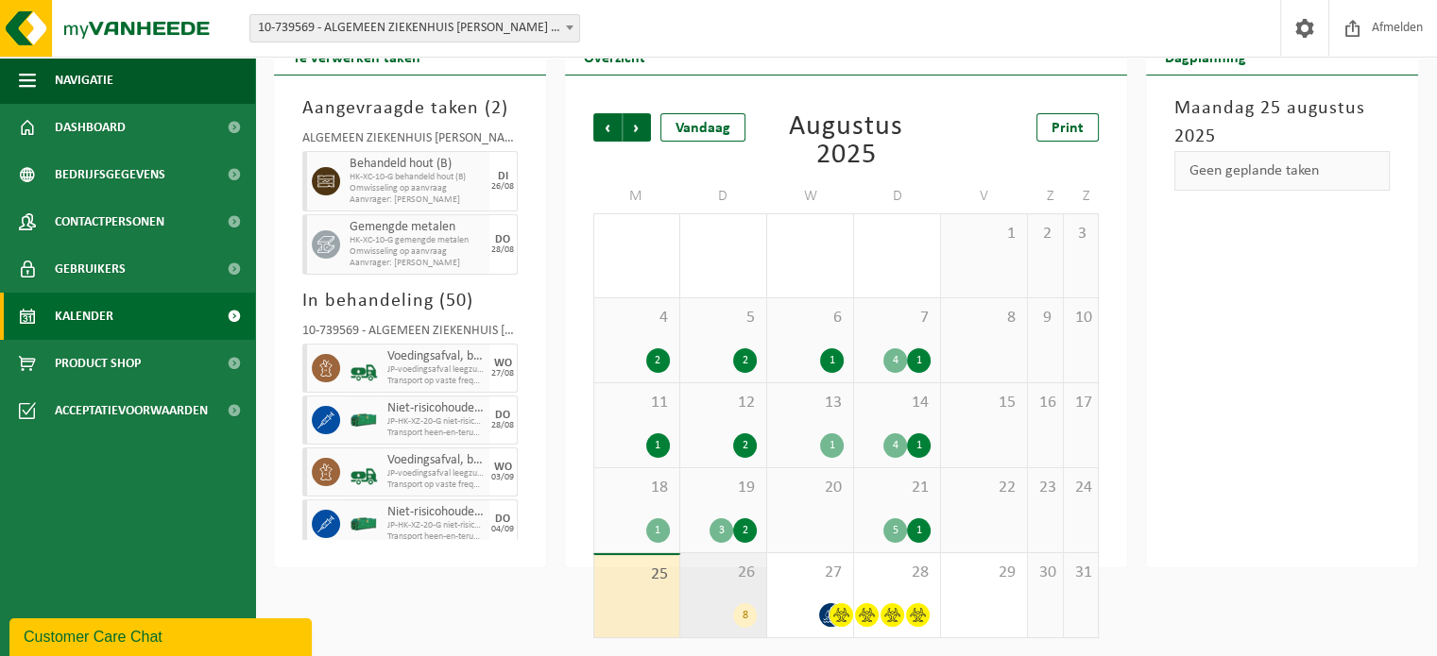
click at [748, 576] on span "26" at bounding box center [723, 573] width 67 height 21
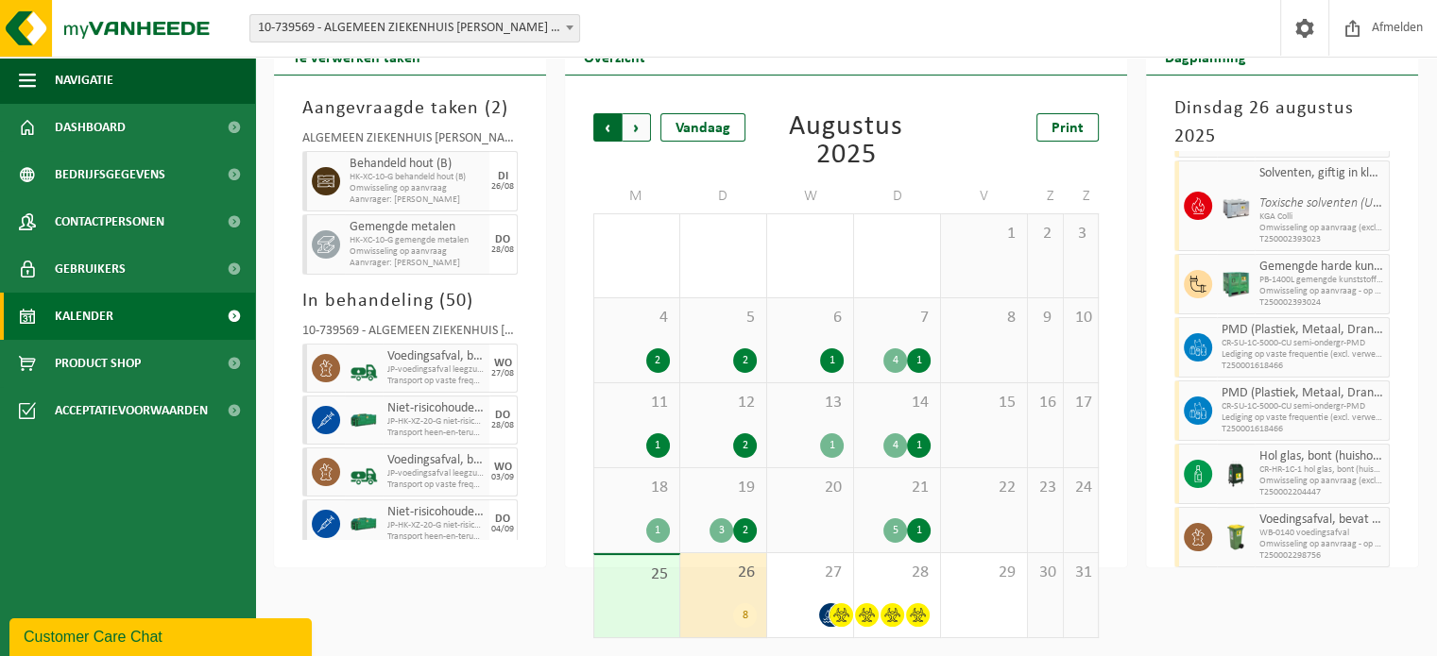
click at [636, 125] on span "Volgende" at bounding box center [636, 127] width 28 height 28
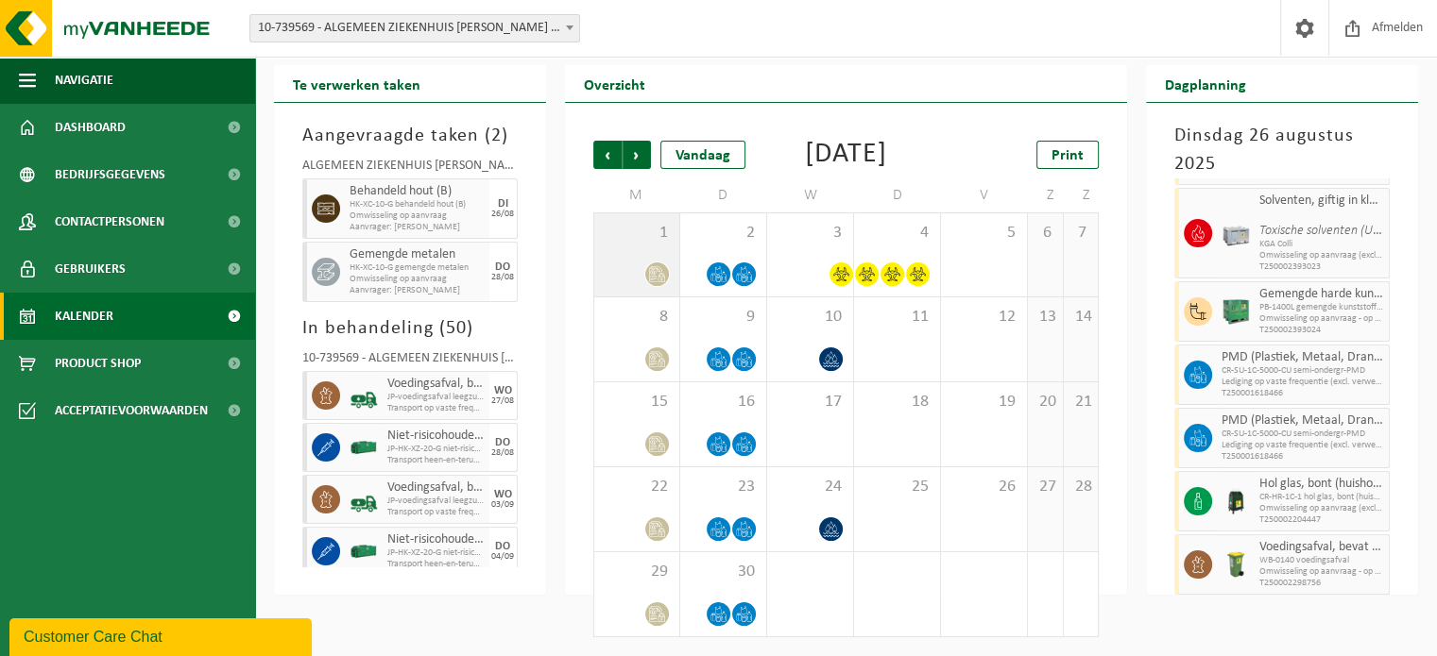
click at [665, 265] on div at bounding box center [657, 275] width 26 height 26
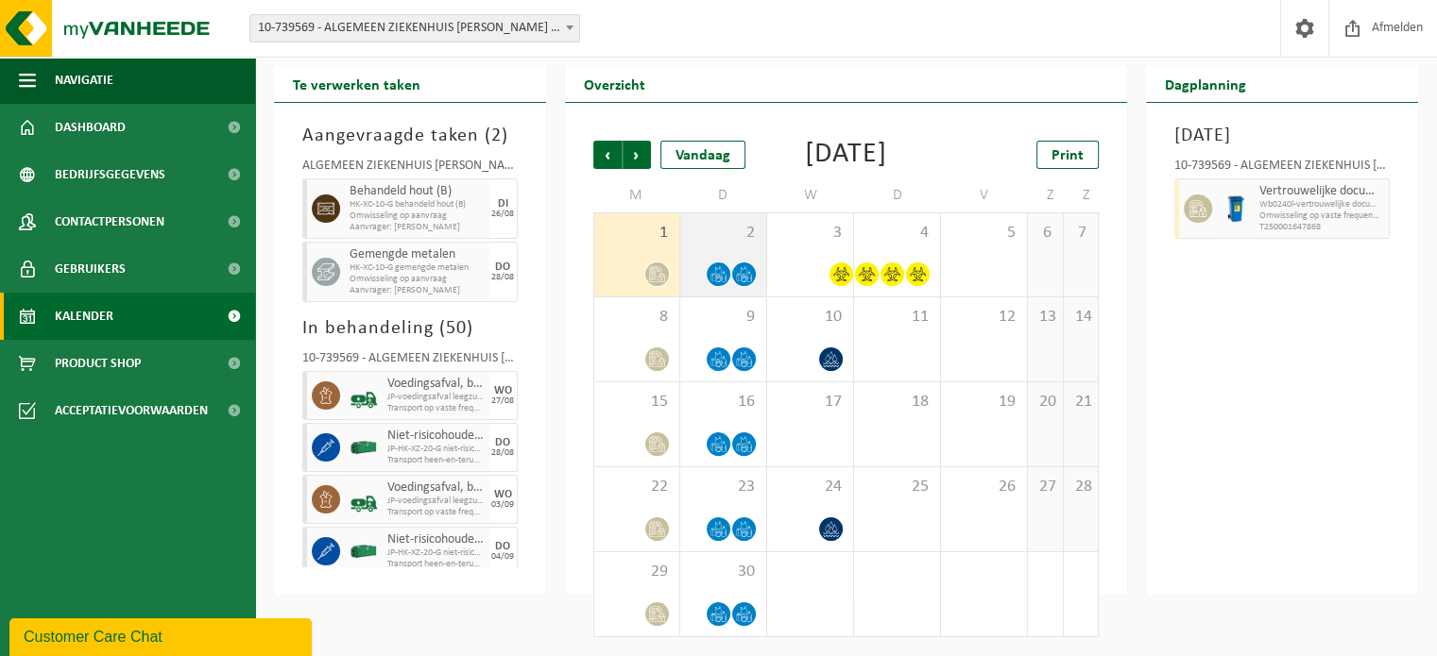
click at [747, 263] on div at bounding box center [744, 275] width 26 height 26
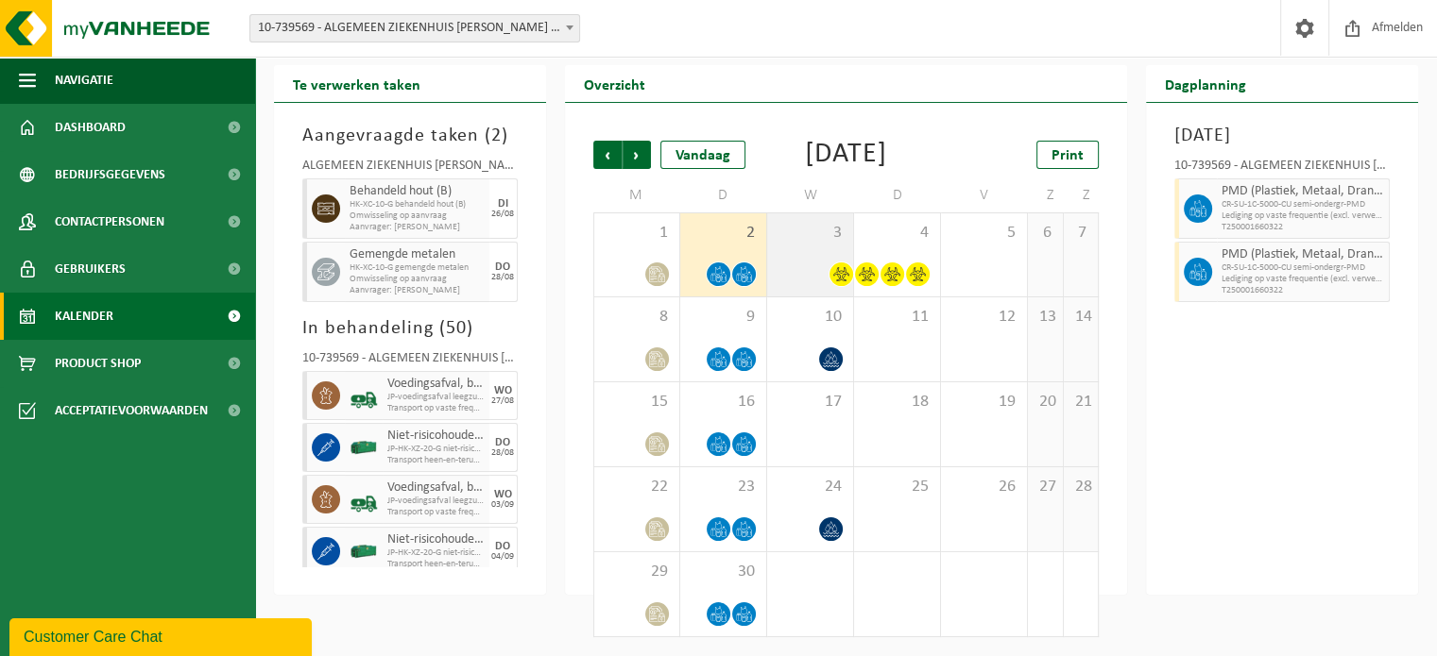
click at [835, 256] on div "3" at bounding box center [810, 254] width 86 height 83
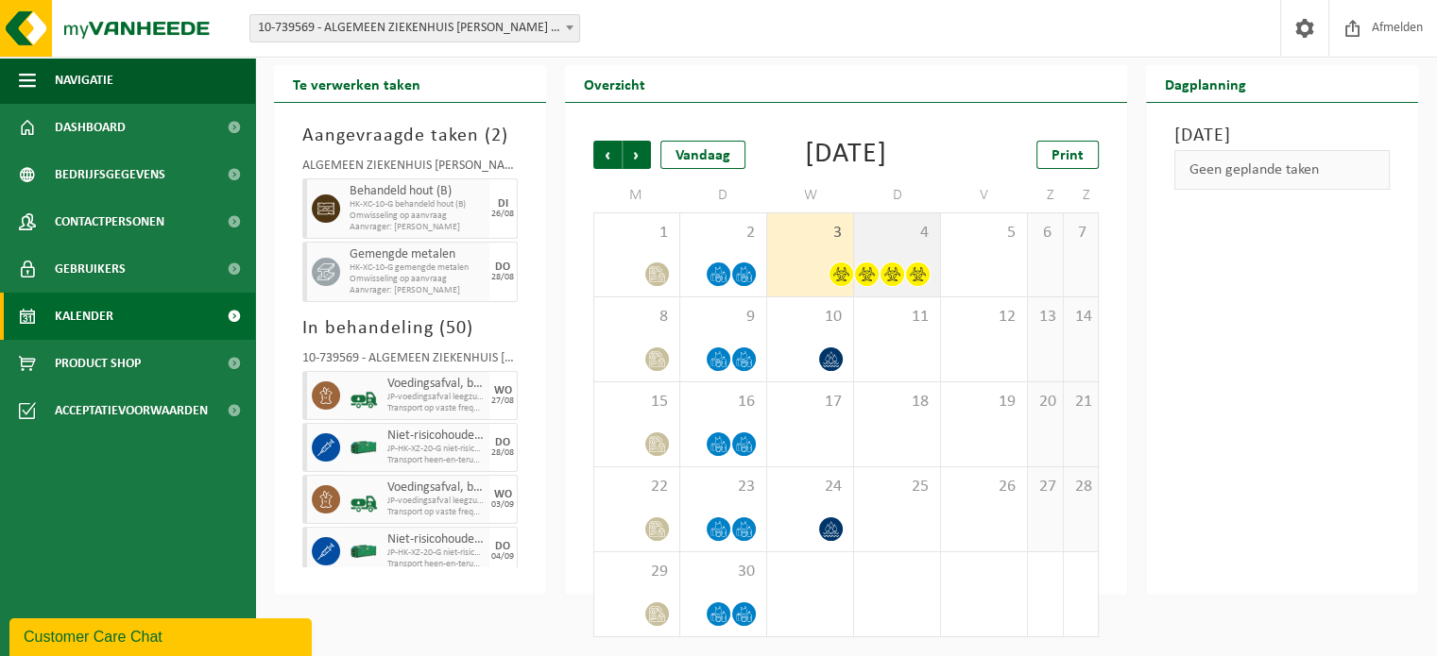
click at [911, 259] on div "4" at bounding box center [897, 254] width 86 height 83
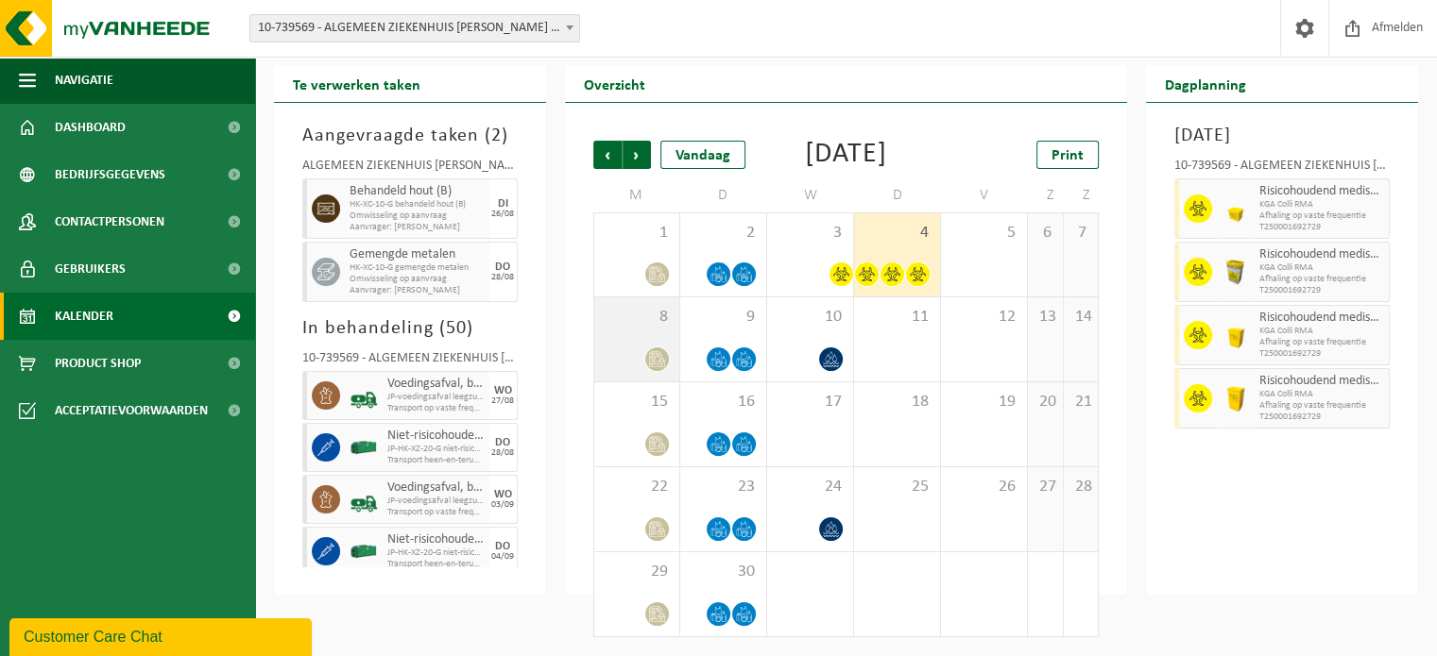
click at [659, 347] on div at bounding box center [657, 360] width 26 height 26
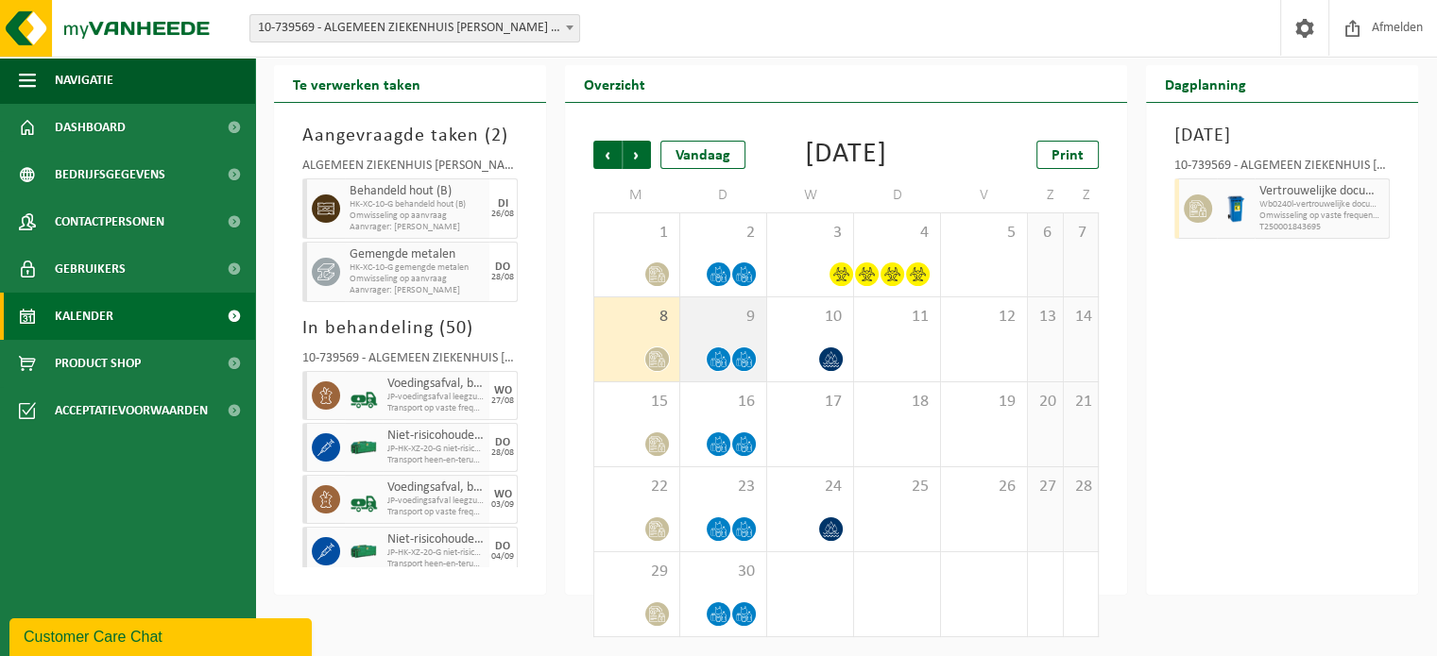
click at [722, 349] on span at bounding box center [719, 360] width 24 height 24
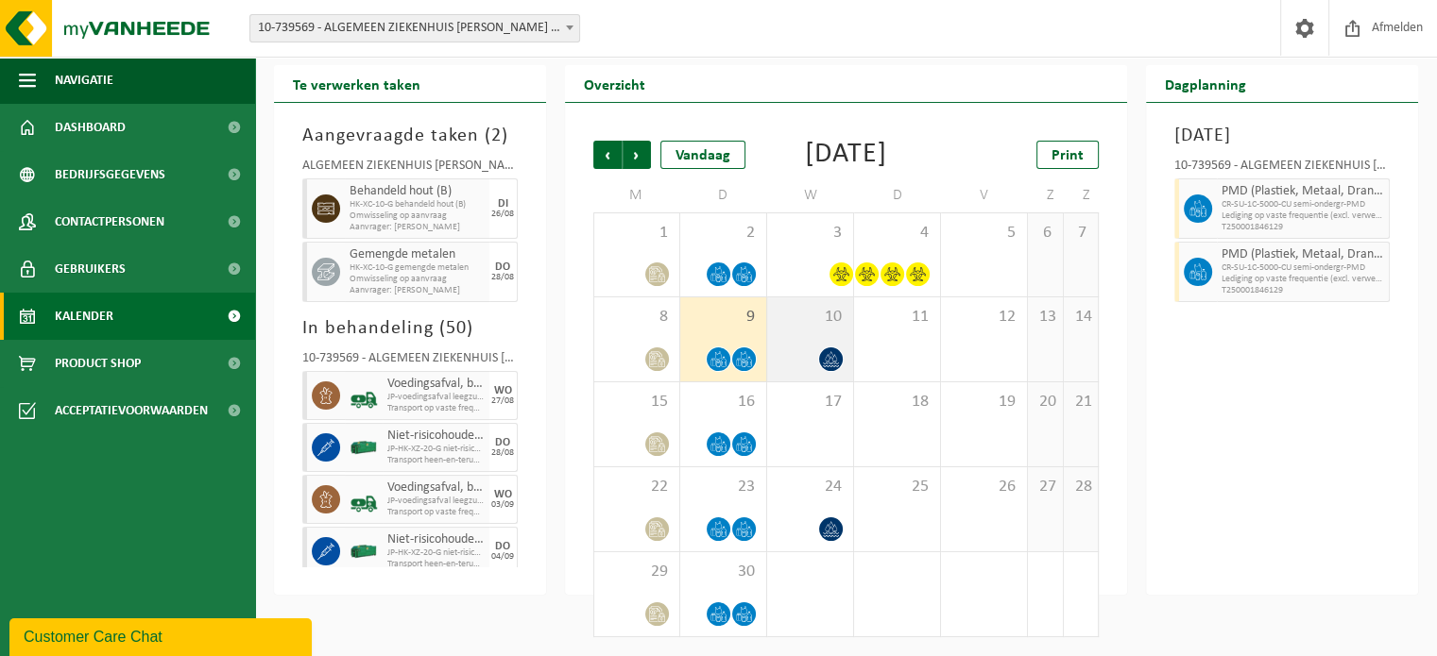
click at [824, 343] on div "10" at bounding box center [810, 340] width 86 height 84
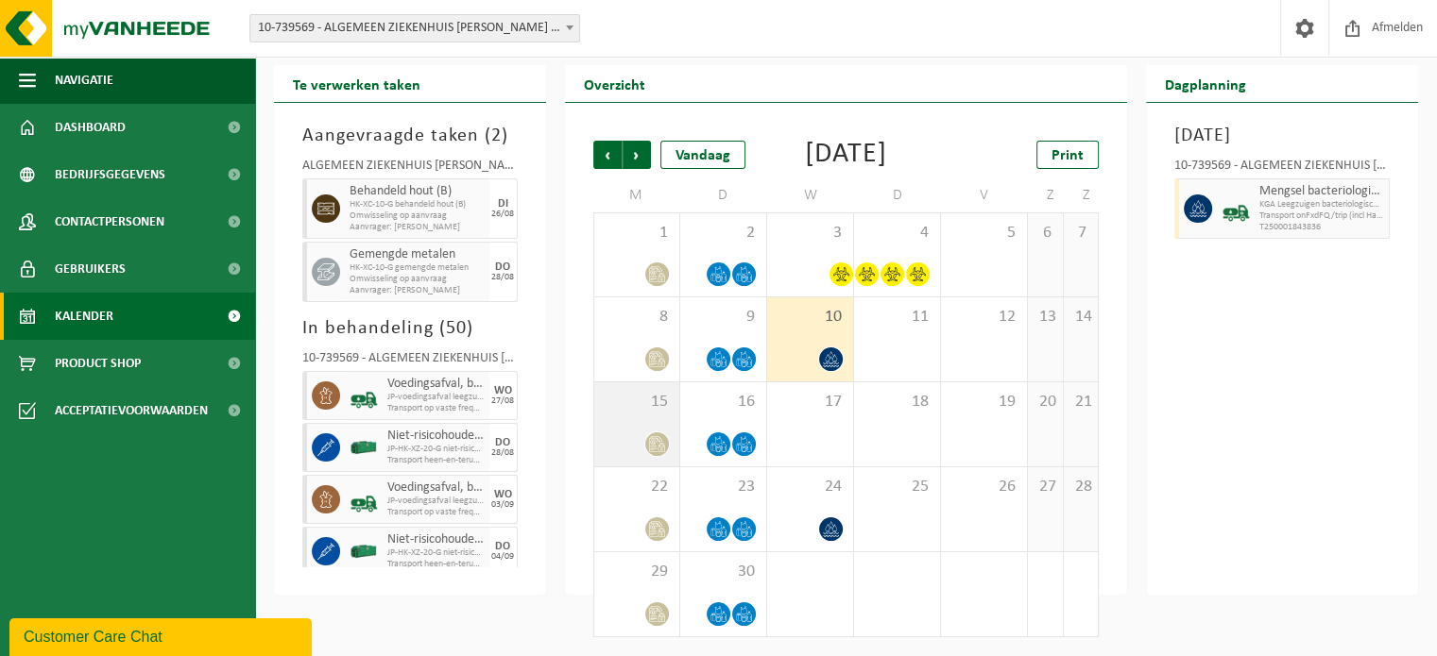
click at [666, 421] on div "15" at bounding box center [636, 425] width 85 height 84
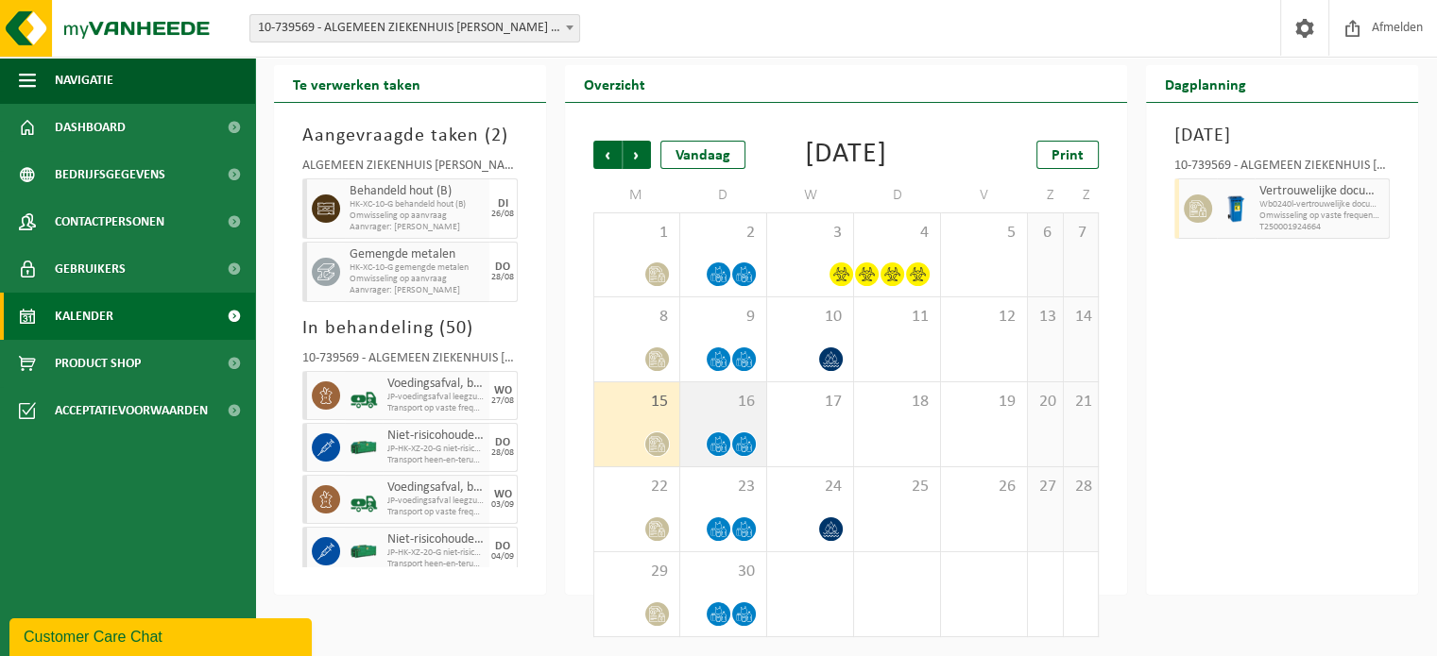
click at [743, 419] on div "16" at bounding box center [723, 425] width 86 height 84
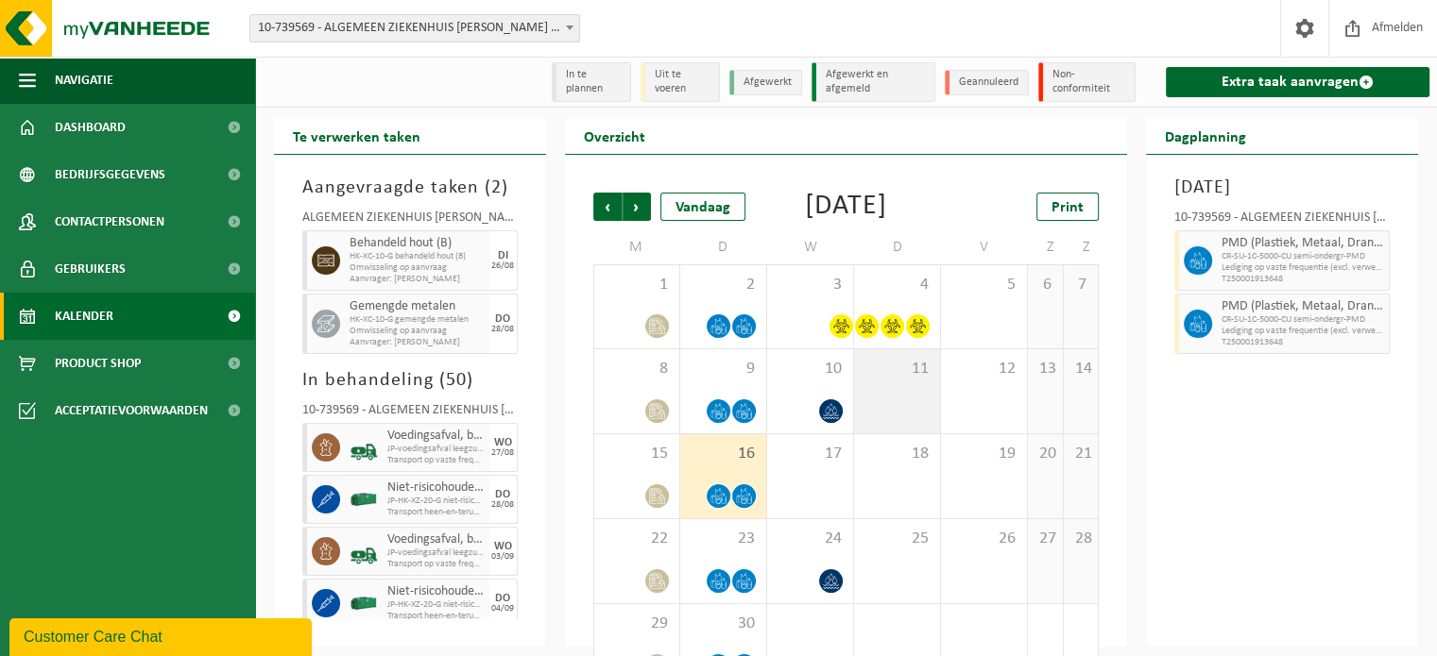
scroll to position [0, 0]
click at [611, 209] on span "Vorige" at bounding box center [607, 207] width 28 height 28
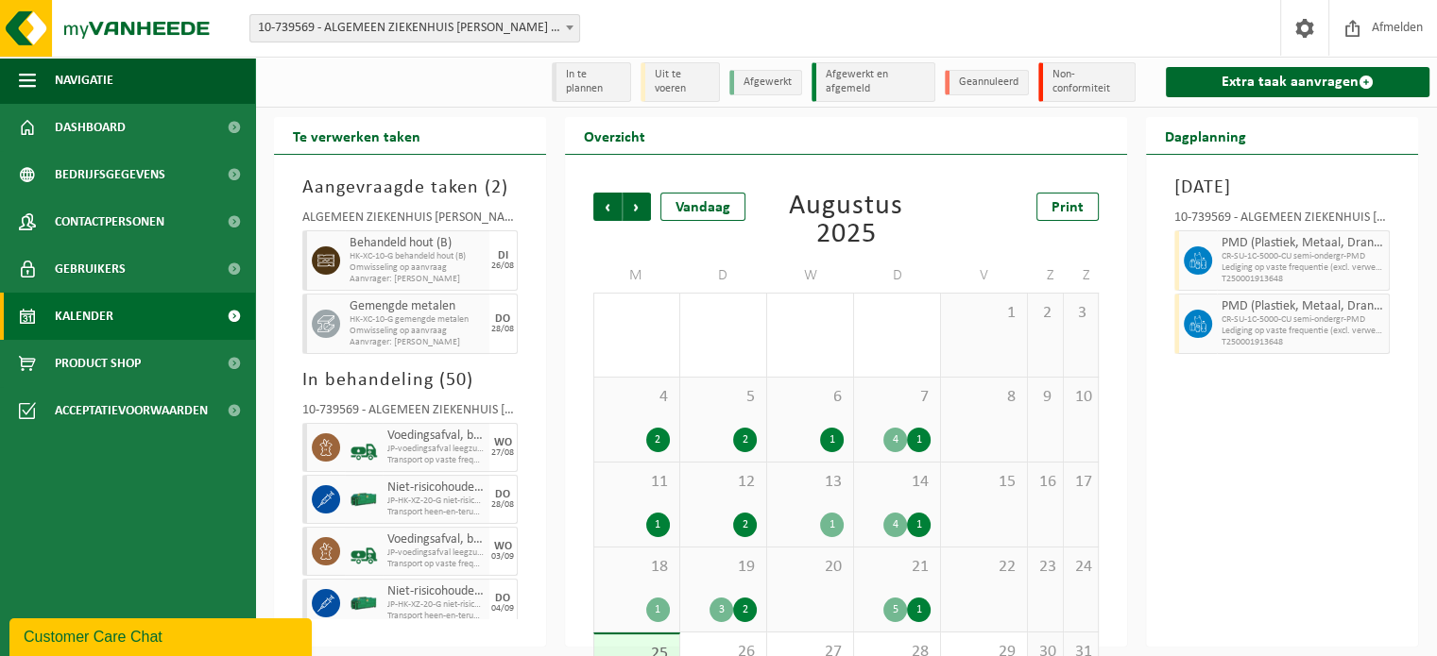
scroll to position [79, 0]
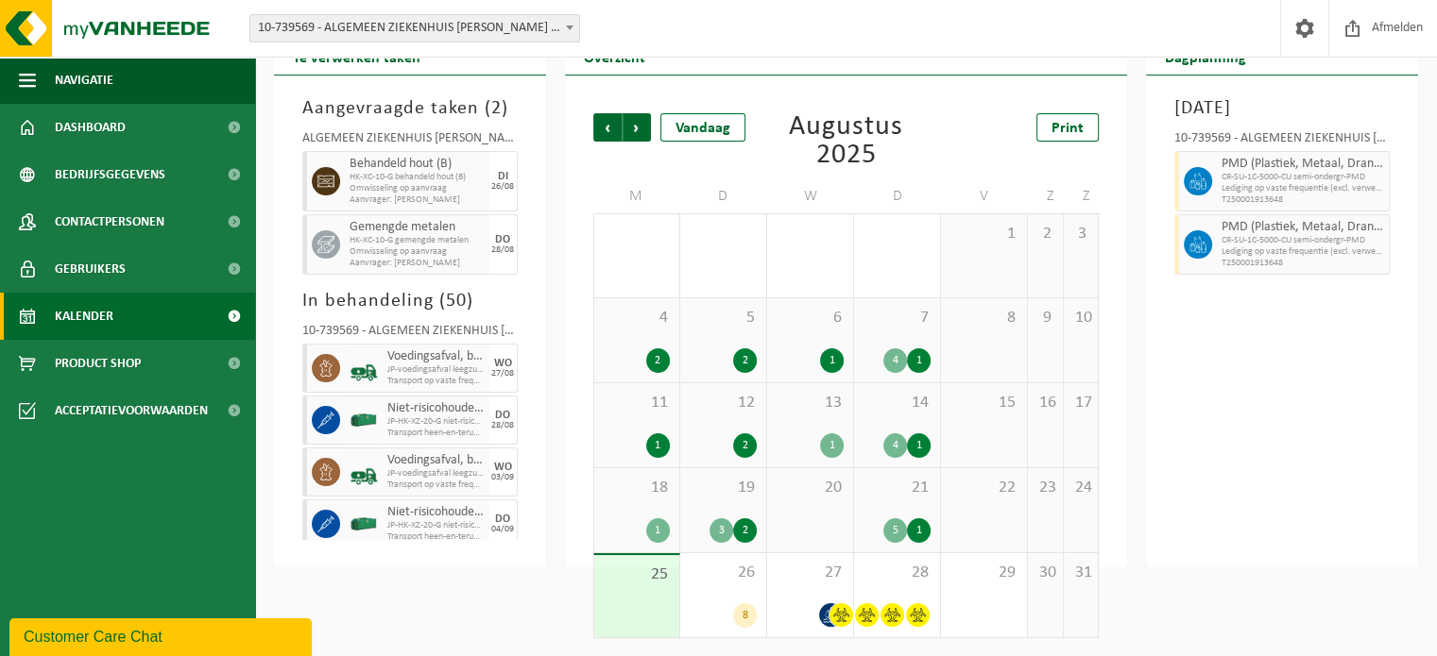
click at [655, 591] on div "25" at bounding box center [636, 596] width 85 height 82
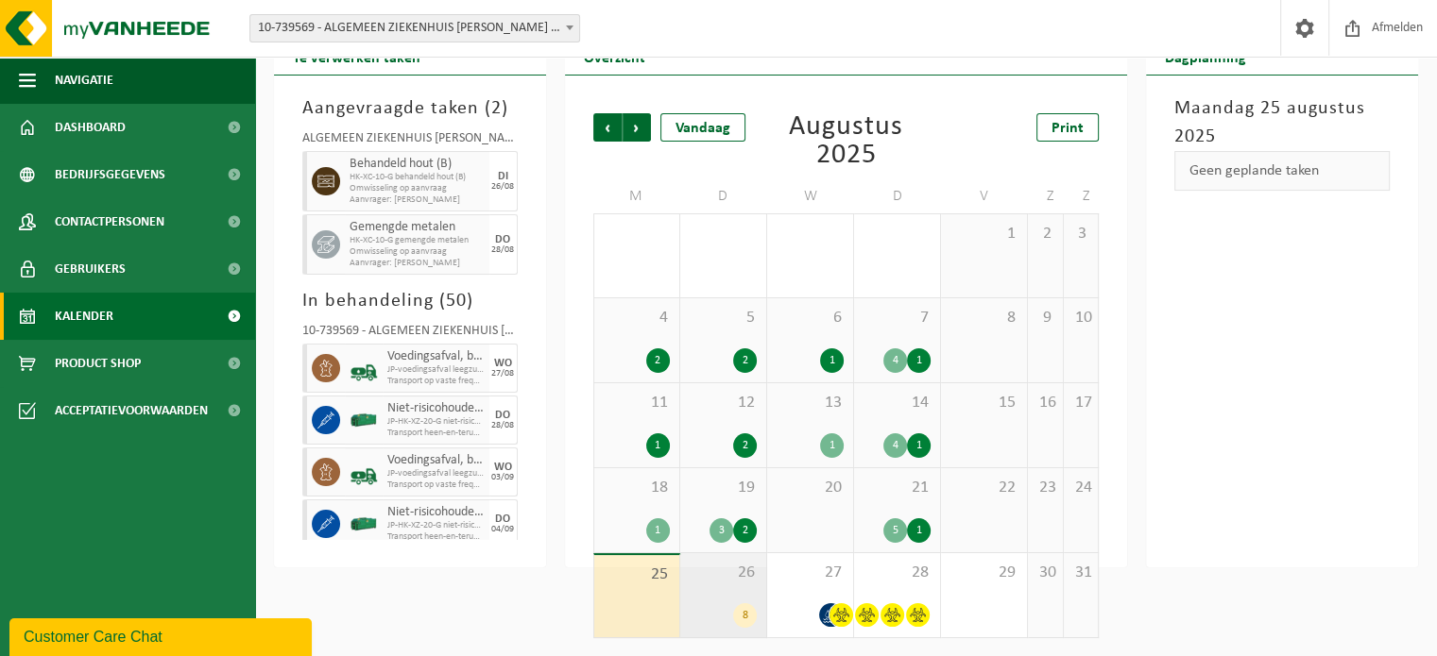
click at [725, 596] on div "26 8" at bounding box center [723, 596] width 86 height 84
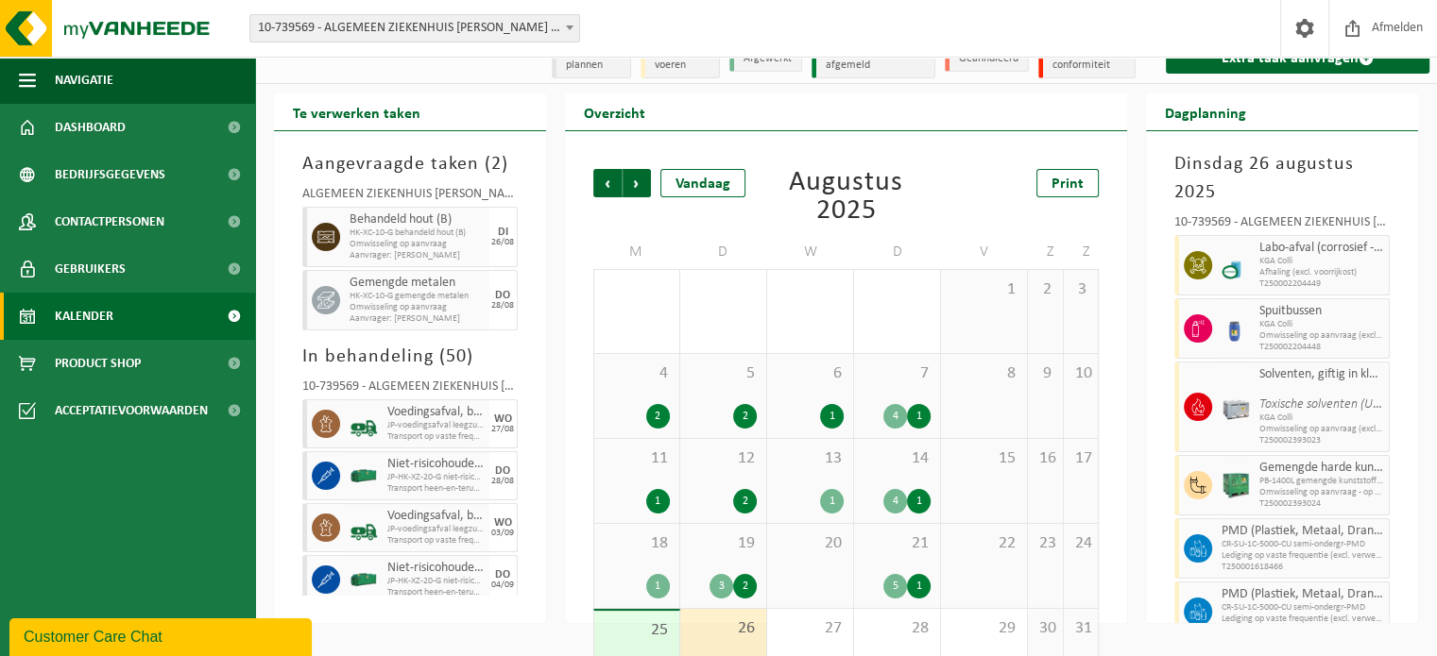
scroll to position [0, 0]
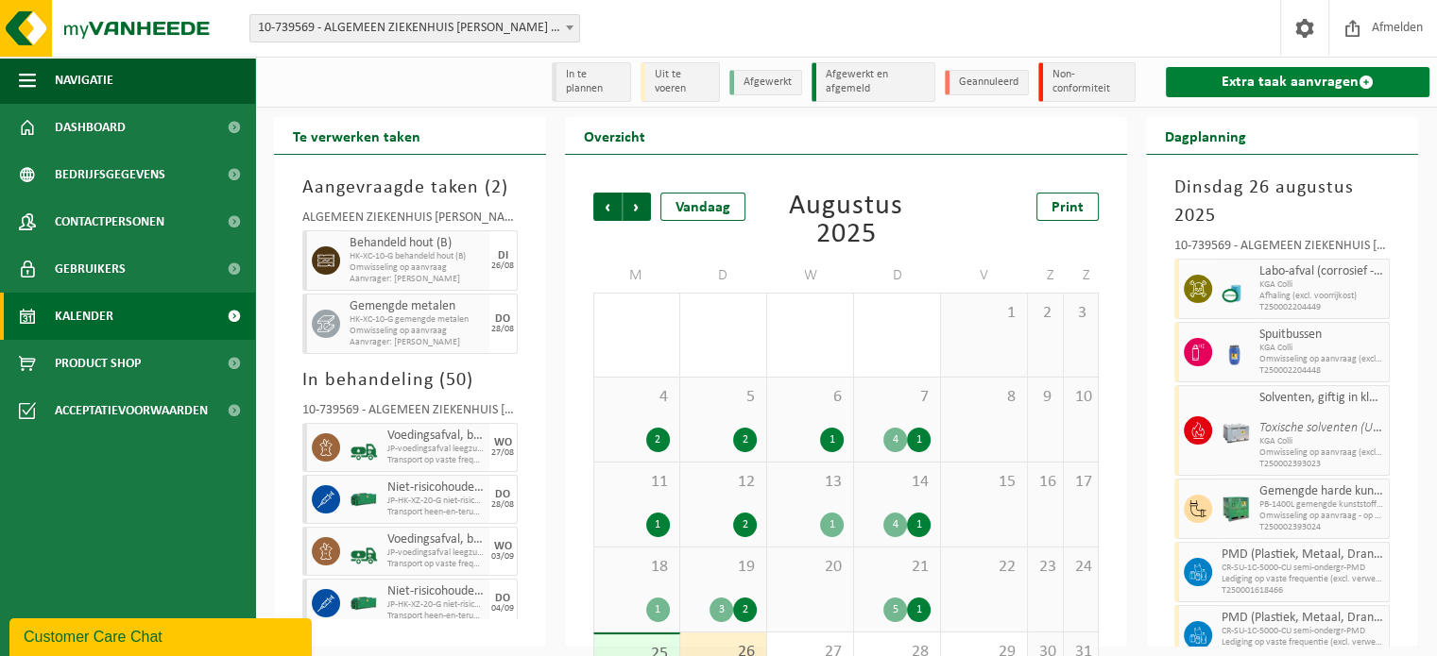
click at [1290, 86] on link "Extra taak aanvragen" at bounding box center [1298, 82] width 264 height 30
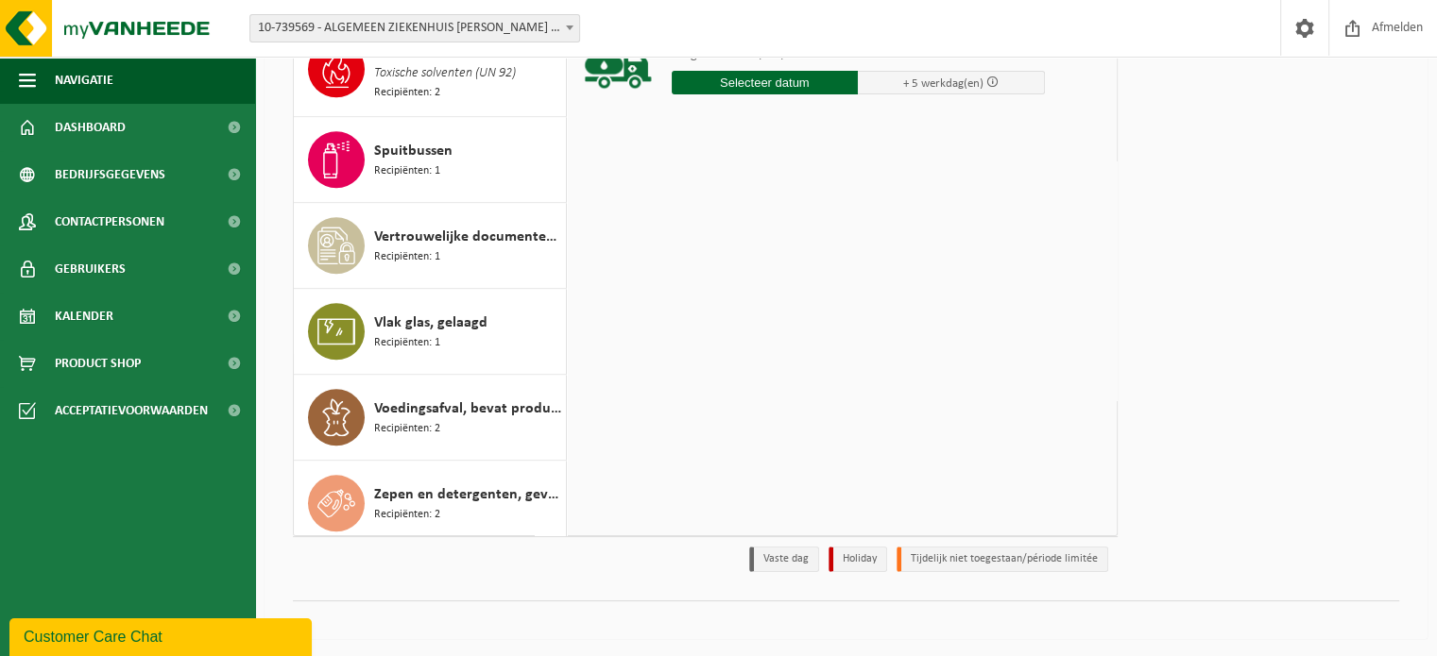
scroll to position [264, 0]
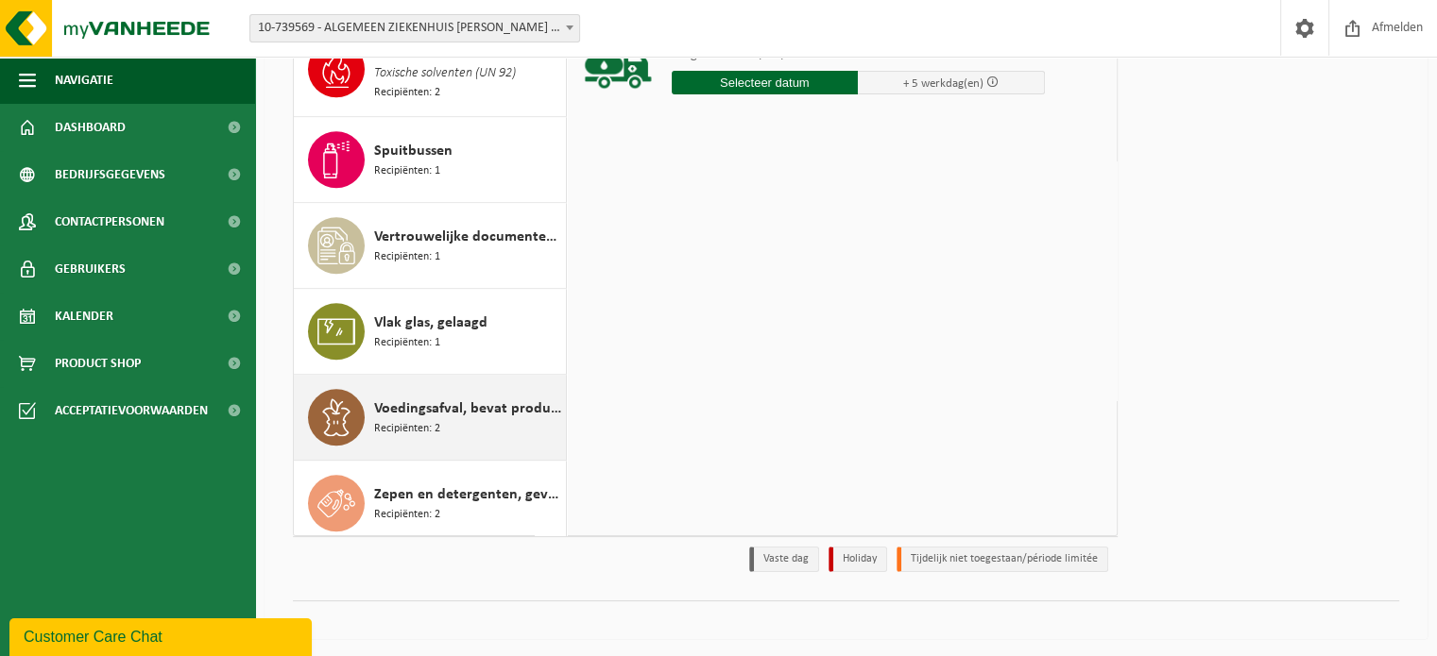
click at [385, 398] on span "Voedingsafval, bevat producten van dierlijke oorsprong, onverpakt, categorie 3" at bounding box center [467, 409] width 187 height 23
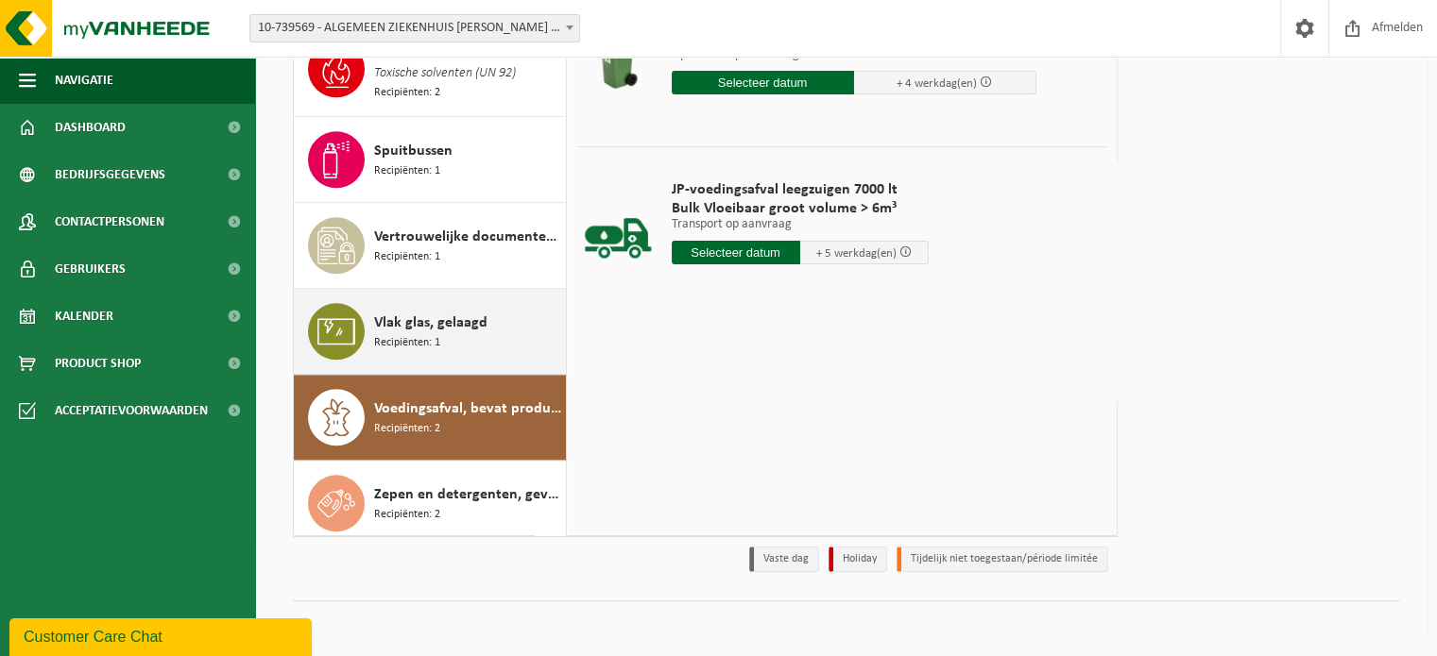
click at [445, 335] on div "Vlak glas, gelaagd Recipiënten: 1" at bounding box center [467, 331] width 187 height 57
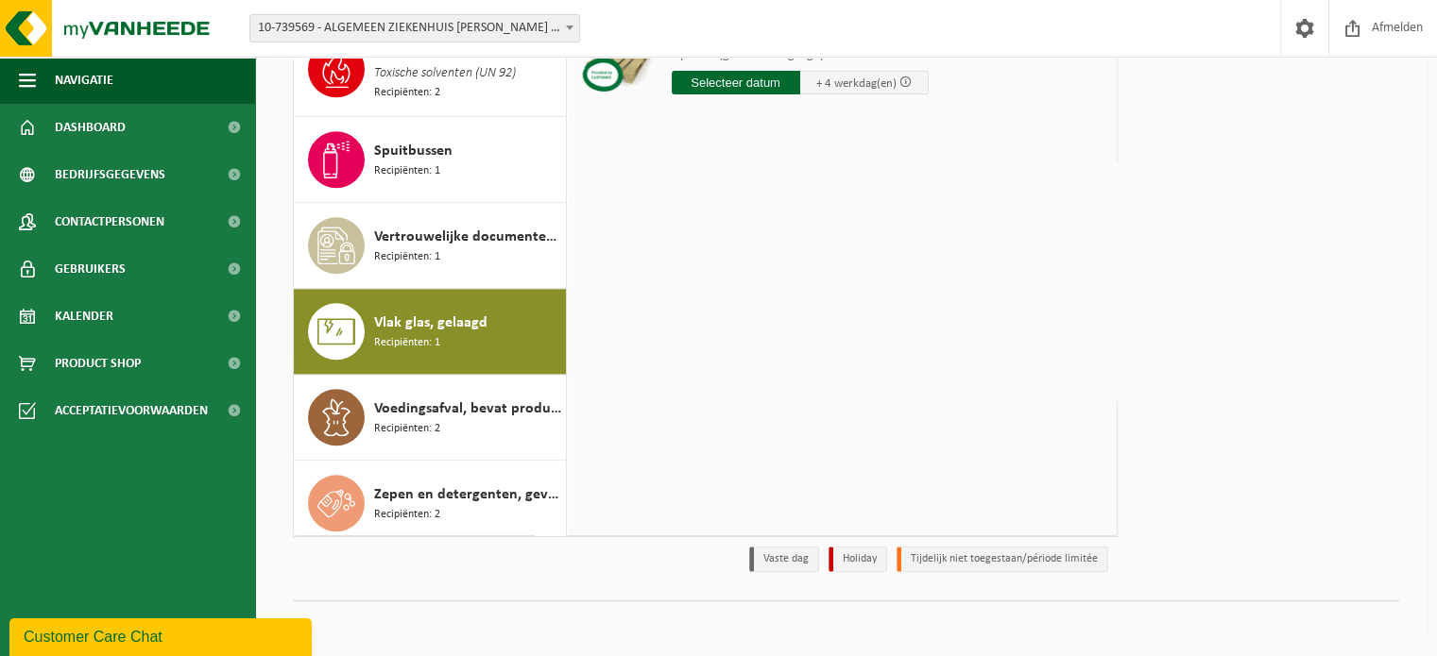
scroll to position [170, 0]
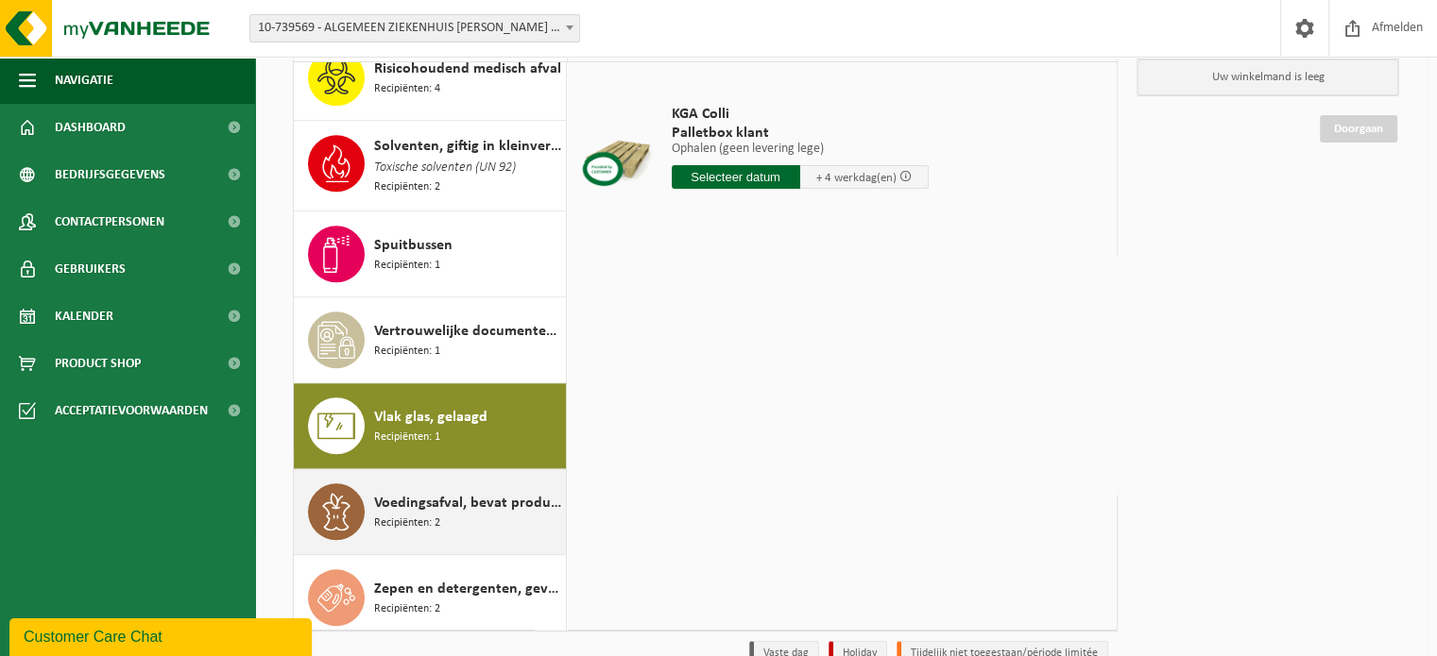
click at [458, 496] on span "Voedingsafval, bevat producten van dierlijke oorsprong, onverpakt, categorie 3" at bounding box center [467, 503] width 187 height 23
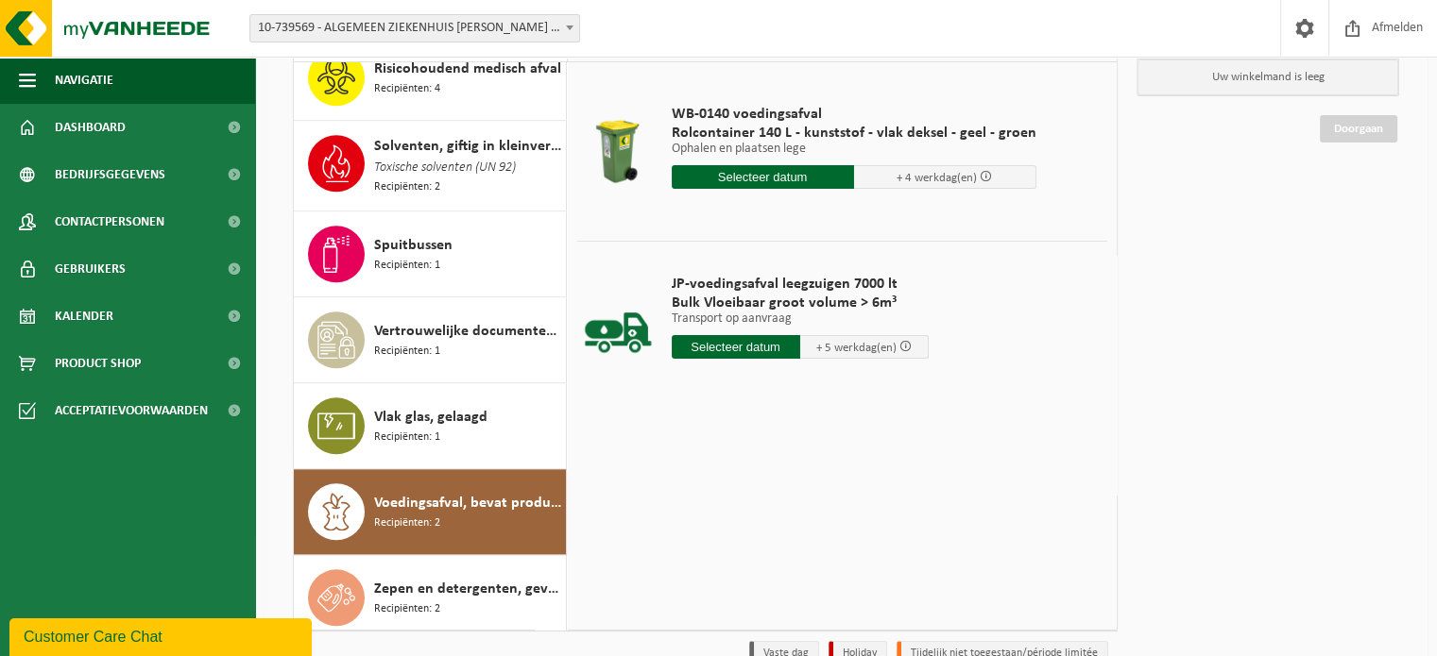
click at [763, 176] on input "text" at bounding box center [763, 177] width 182 height 24
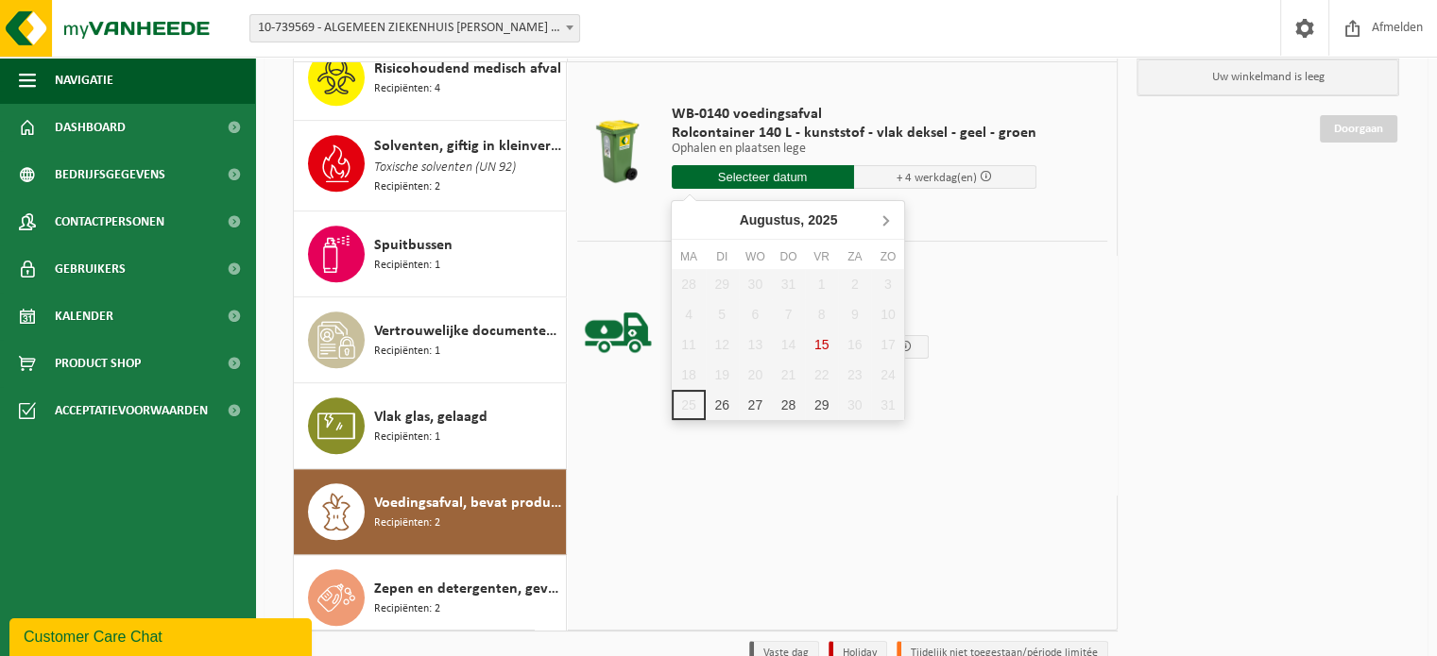
click at [892, 222] on icon at bounding box center [885, 220] width 30 height 30
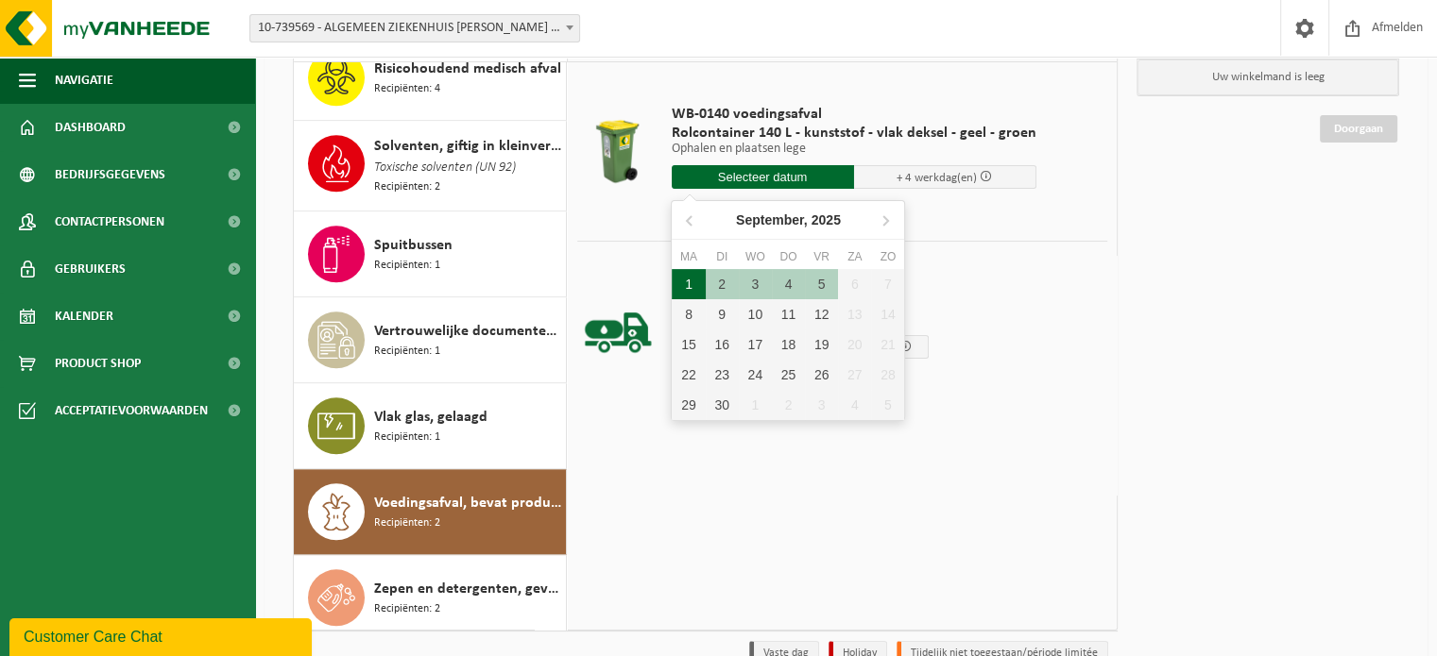
scroll to position [76, 0]
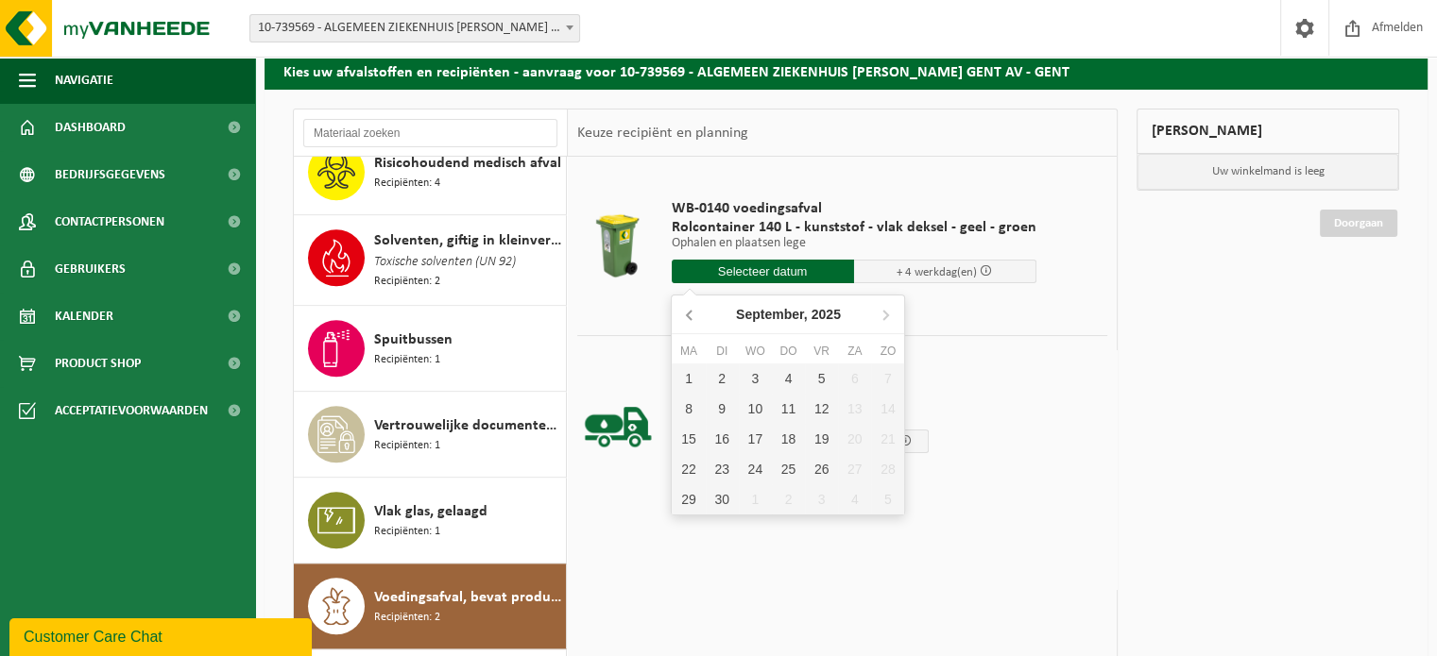
click at [697, 315] on icon at bounding box center [690, 314] width 30 height 30
click at [883, 320] on icon at bounding box center [885, 314] width 30 height 30
click at [683, 382] on div "1" at bounding box center [688, 379] width 33 height 30
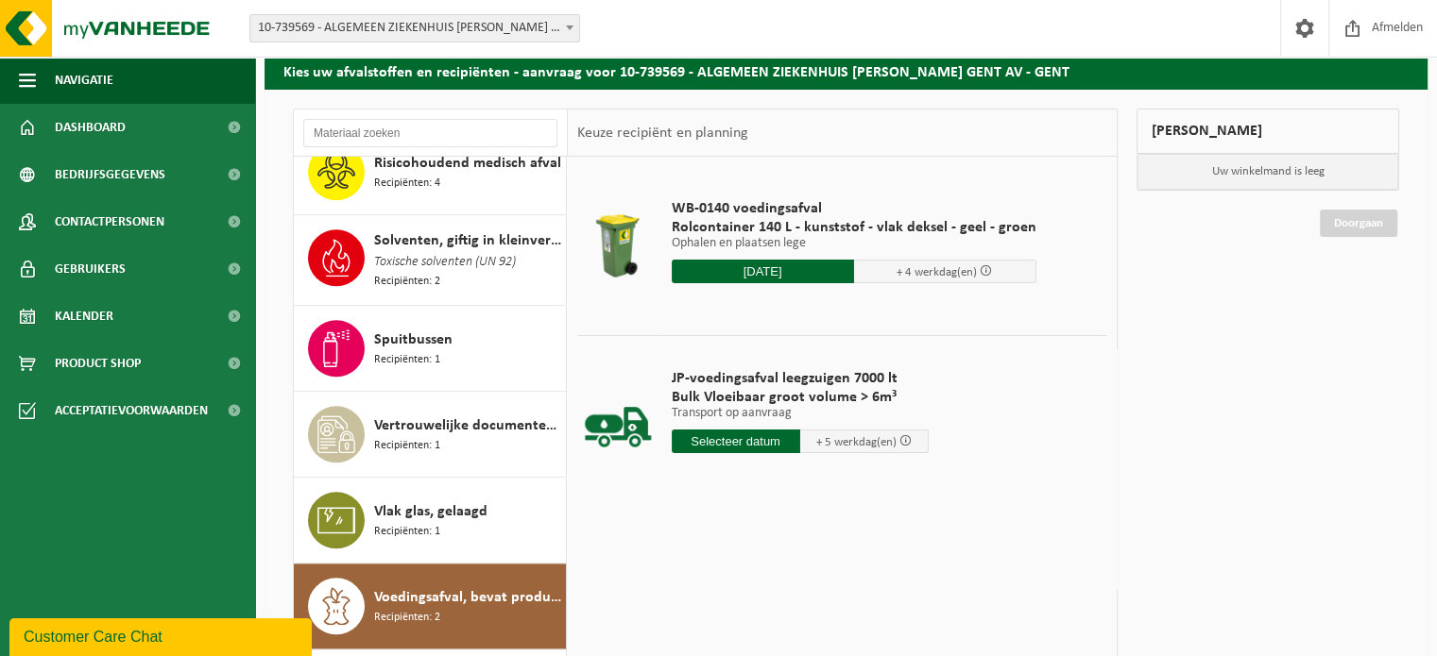
type input "Van 2025-09-01"
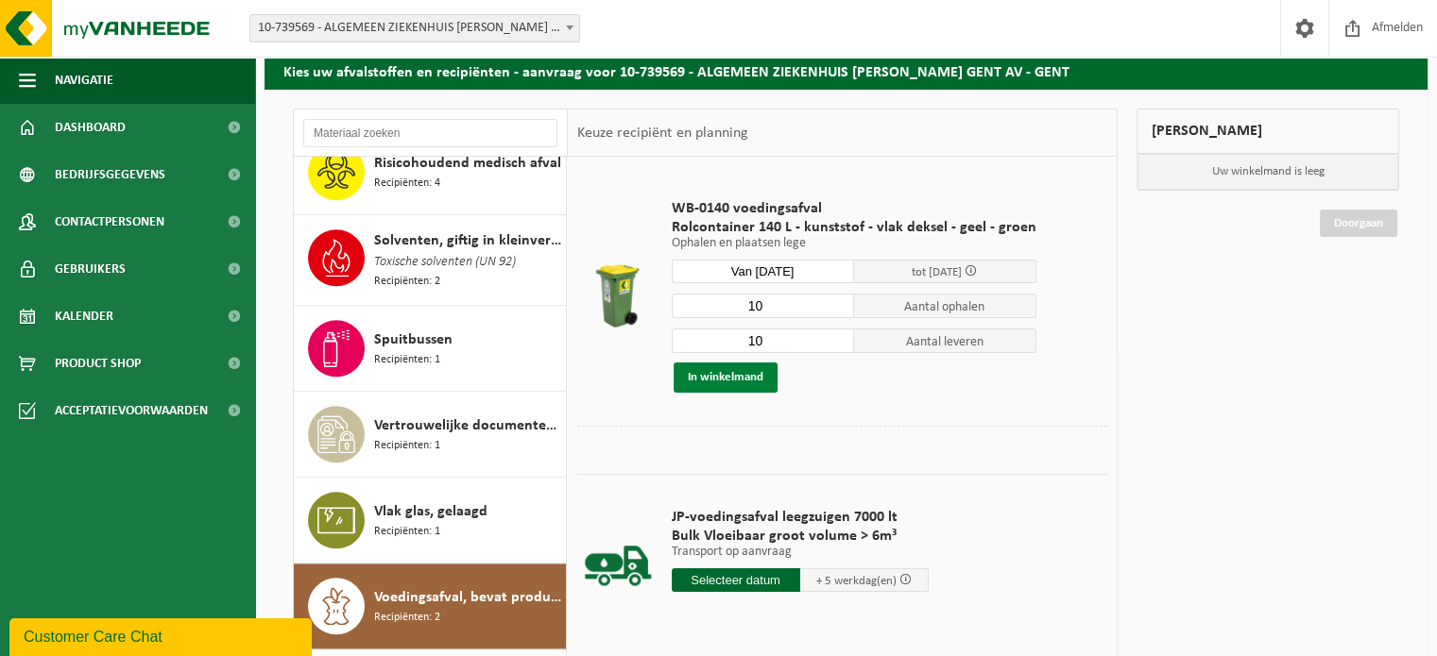
click at [710, 376] on button "In winkelmand" at bounding box center [725, 378] width 104 height 30
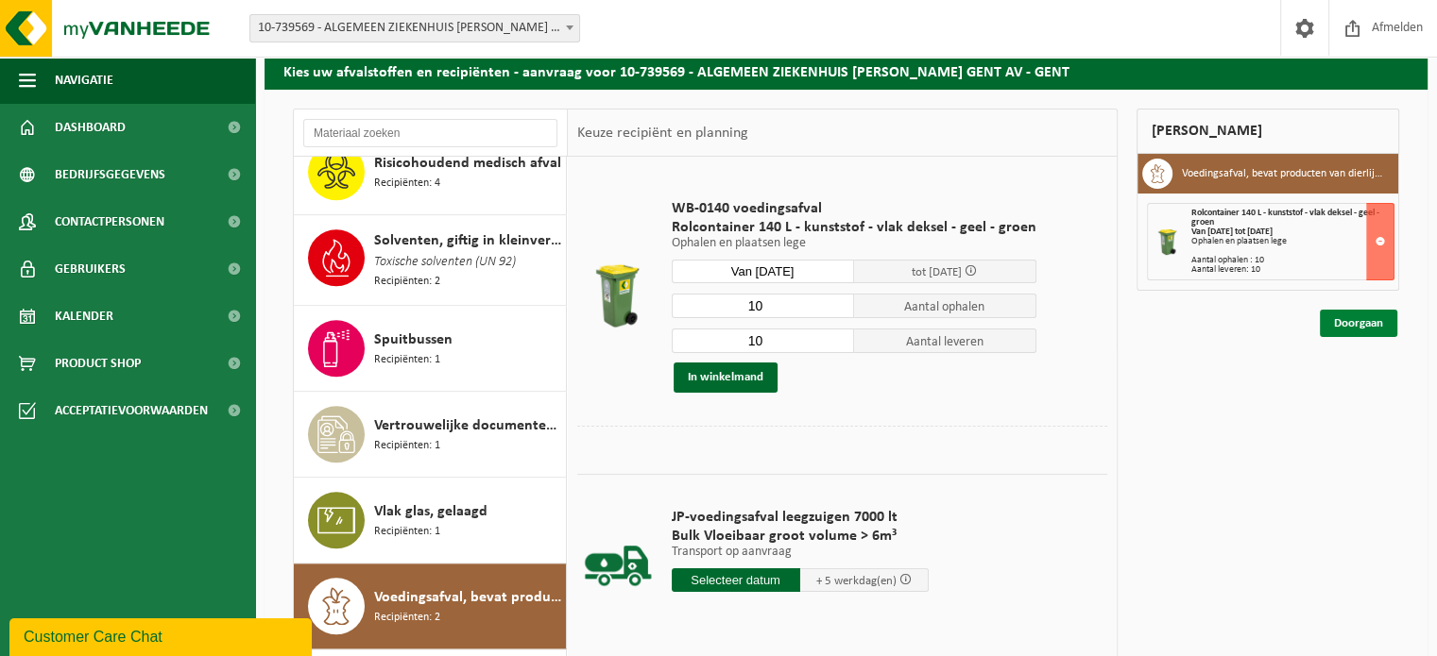
click at [1366, 328] on link "Doorgaan" at bounding box center [1358, 323] width 77 height 27
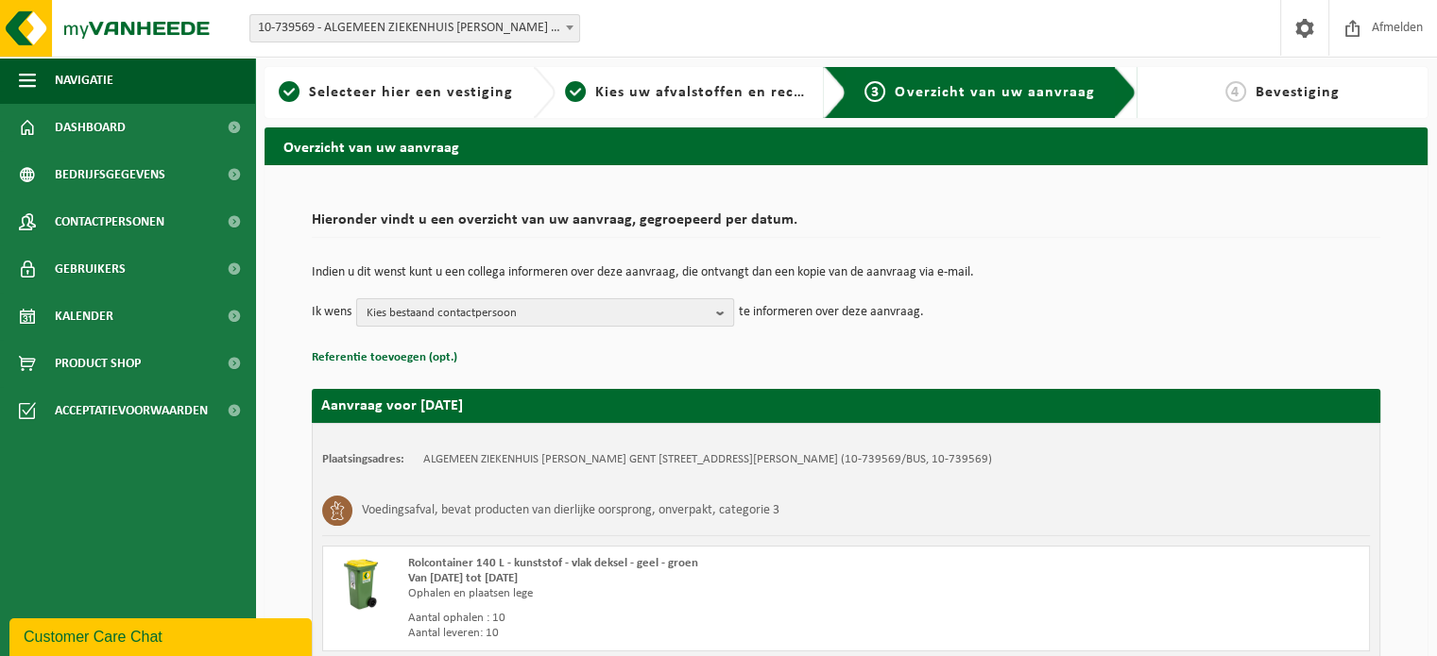
click at [727, 314] on b "button" at bounding box center [724, 312] width 17 height 26
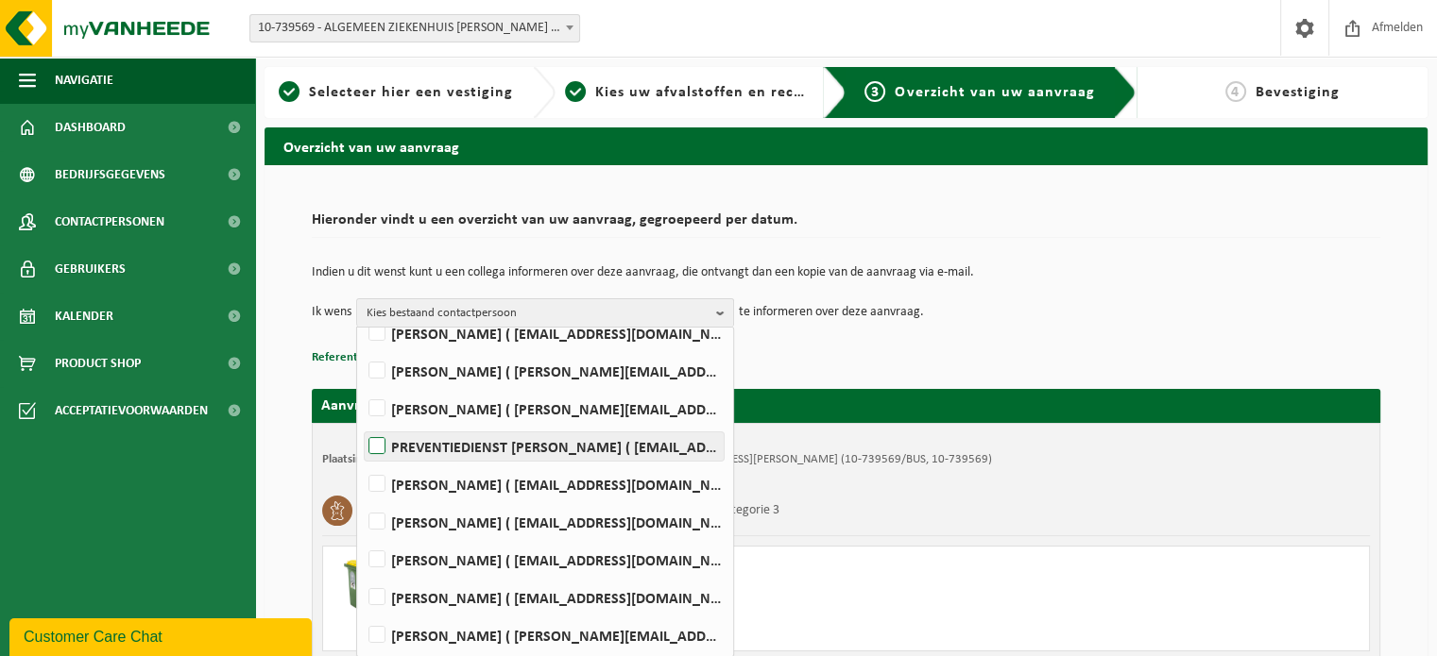
scroll to position [94, 0]
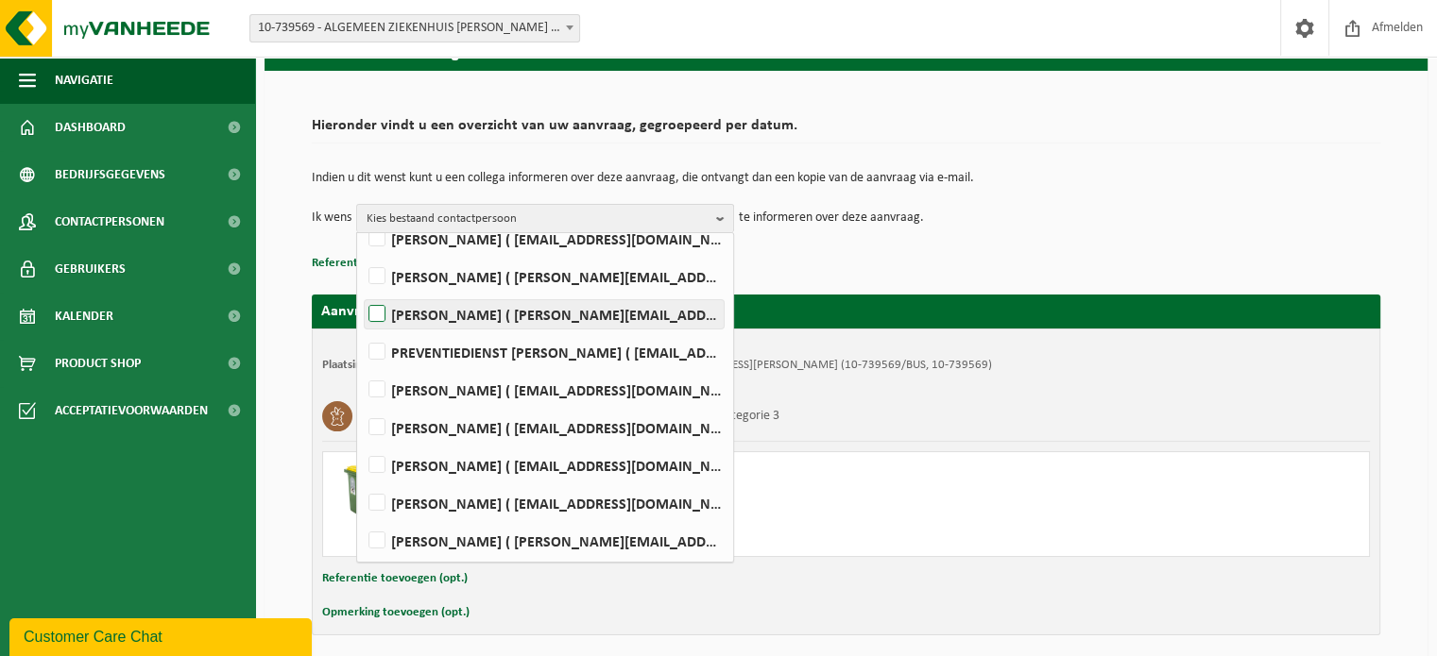
click at [383, 310] on label "[PERSON_NAME] ( [PERSON_NAME][EMAIL_ADDRESS][DOMAIN_NAME] )" at bounding box center [544, 314] width 359 height 28
click at [362, 291] on input "[PERSON_NAME] ( [PERSON_NAME][EMAIL_ADDRESS][DOMAIN_NAME] )" at bounding box center [361, 290] width 1 height 1
checkbox input "true"
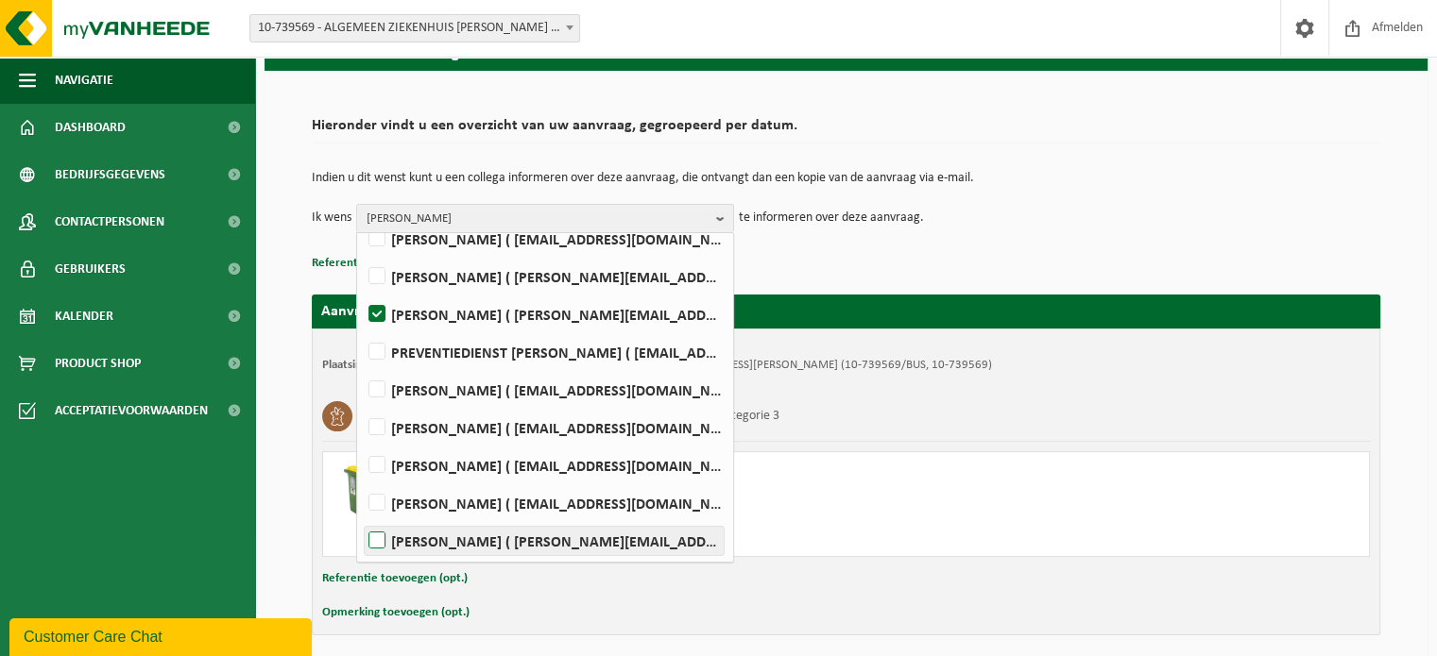
click at [379, 537] on label "[PERSON_NAME] ( [PERSON_NAME][EMAIL_ADDRESS][DOMAIN_NAME] )" at bounding box center [544, 541] width 359 height 28
click at [362, 518] on input "[PERSON_NAME] ( [PERSON_NAME][EMAIL_ADDRESS][DOMAIN_NAME] )" at bounding box center [361, 517] width 1 height 1
checkbox input "true"
click at [983, 588] on div "Referentie toevoegen (opt.)" at bounding box center [845, 579] width 1047 height 25
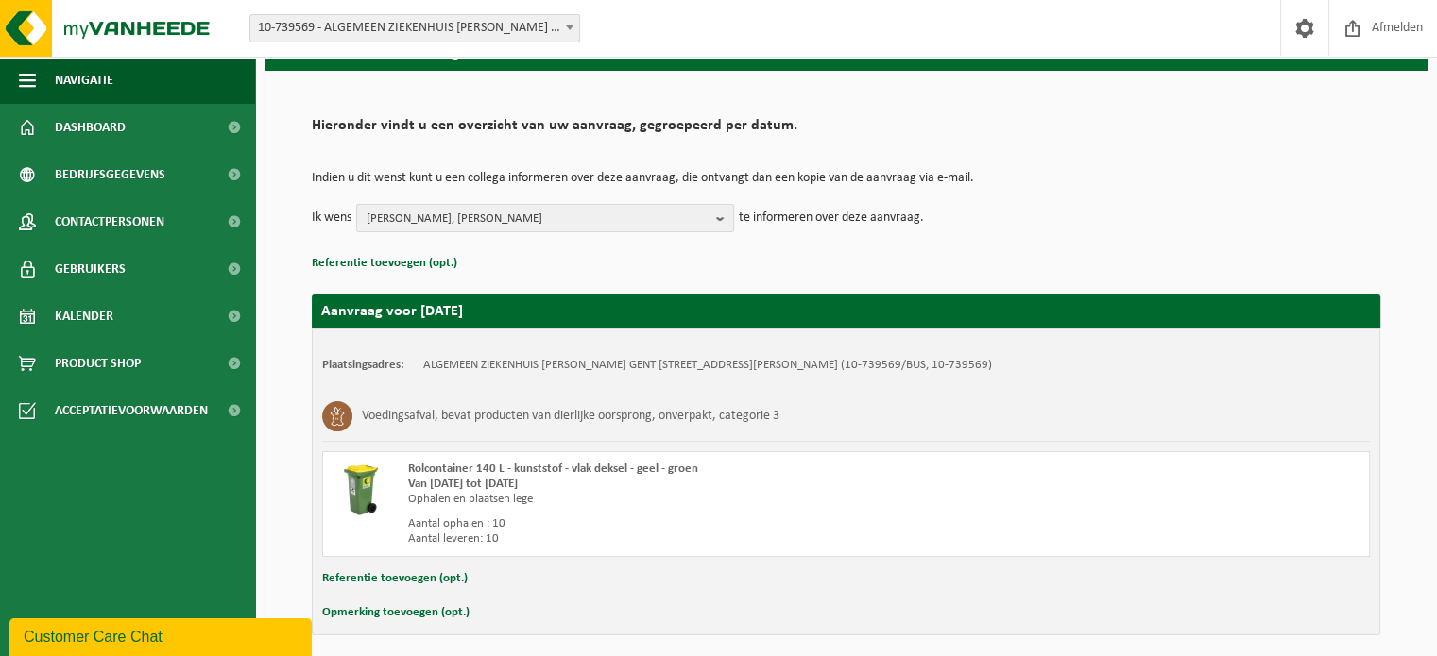
scroll to position [167, 0]
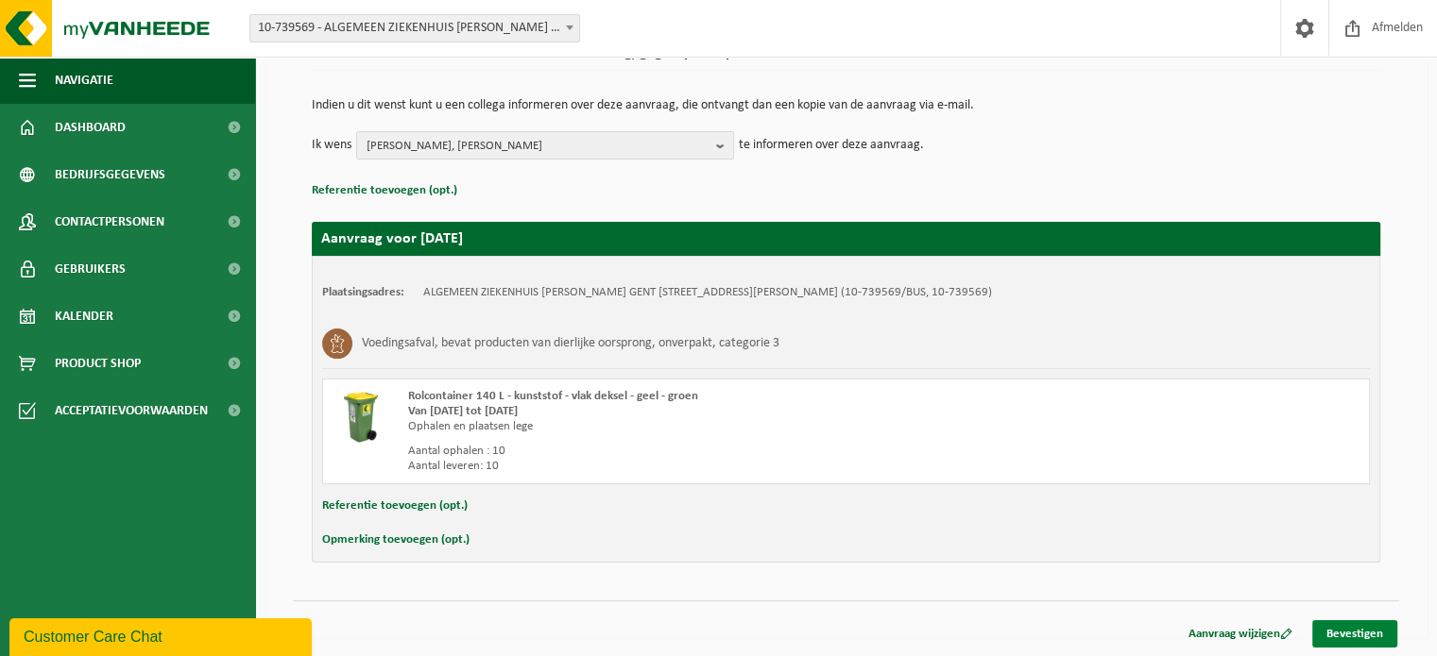
click at [1362, 638] on link "Bevestigen" at bounding box center [1354, 634] width 85 height 27
